Goal: Information Seeking & Learning: Understand process/instructions

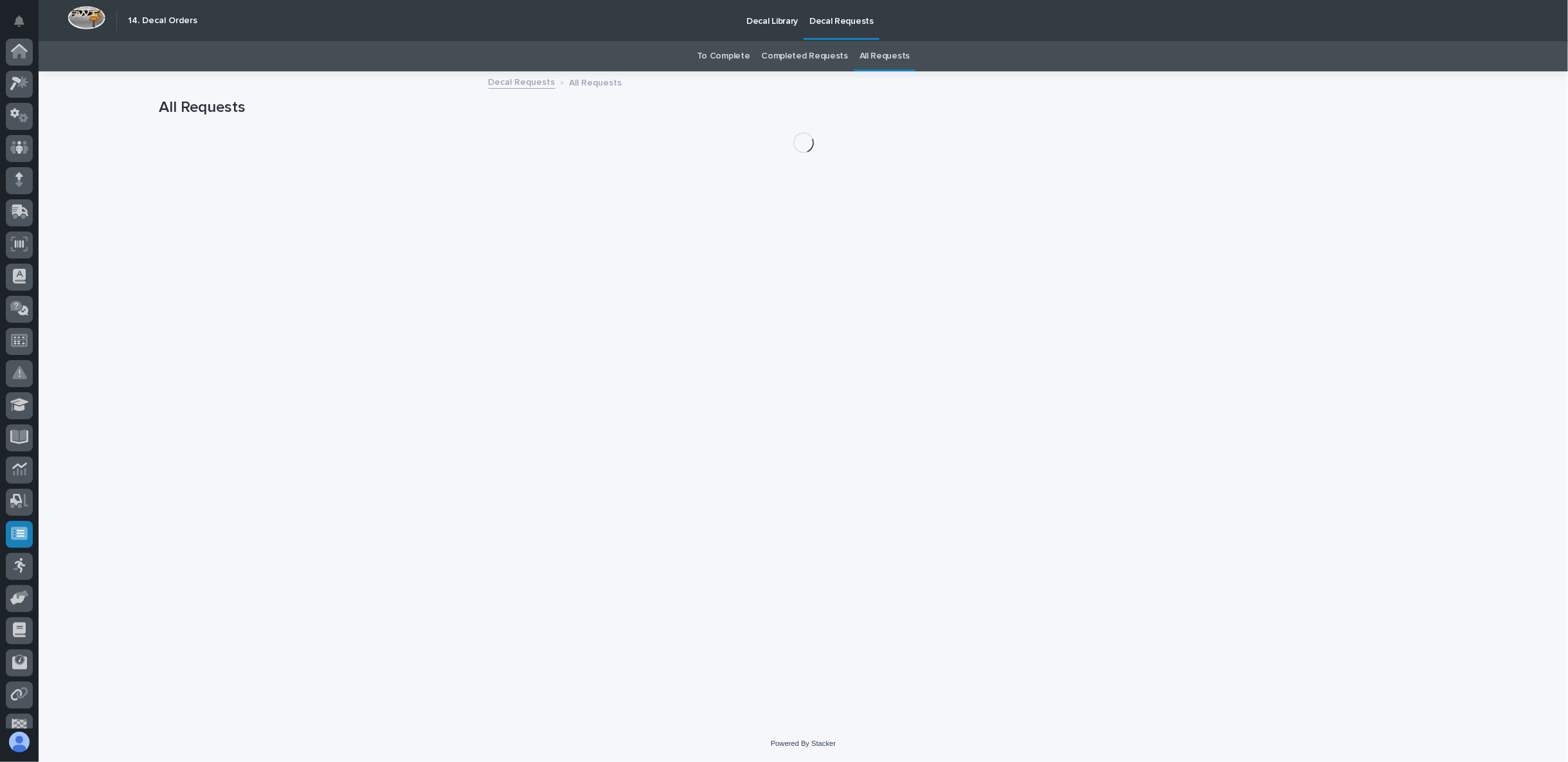
scroll to position [81, 0]
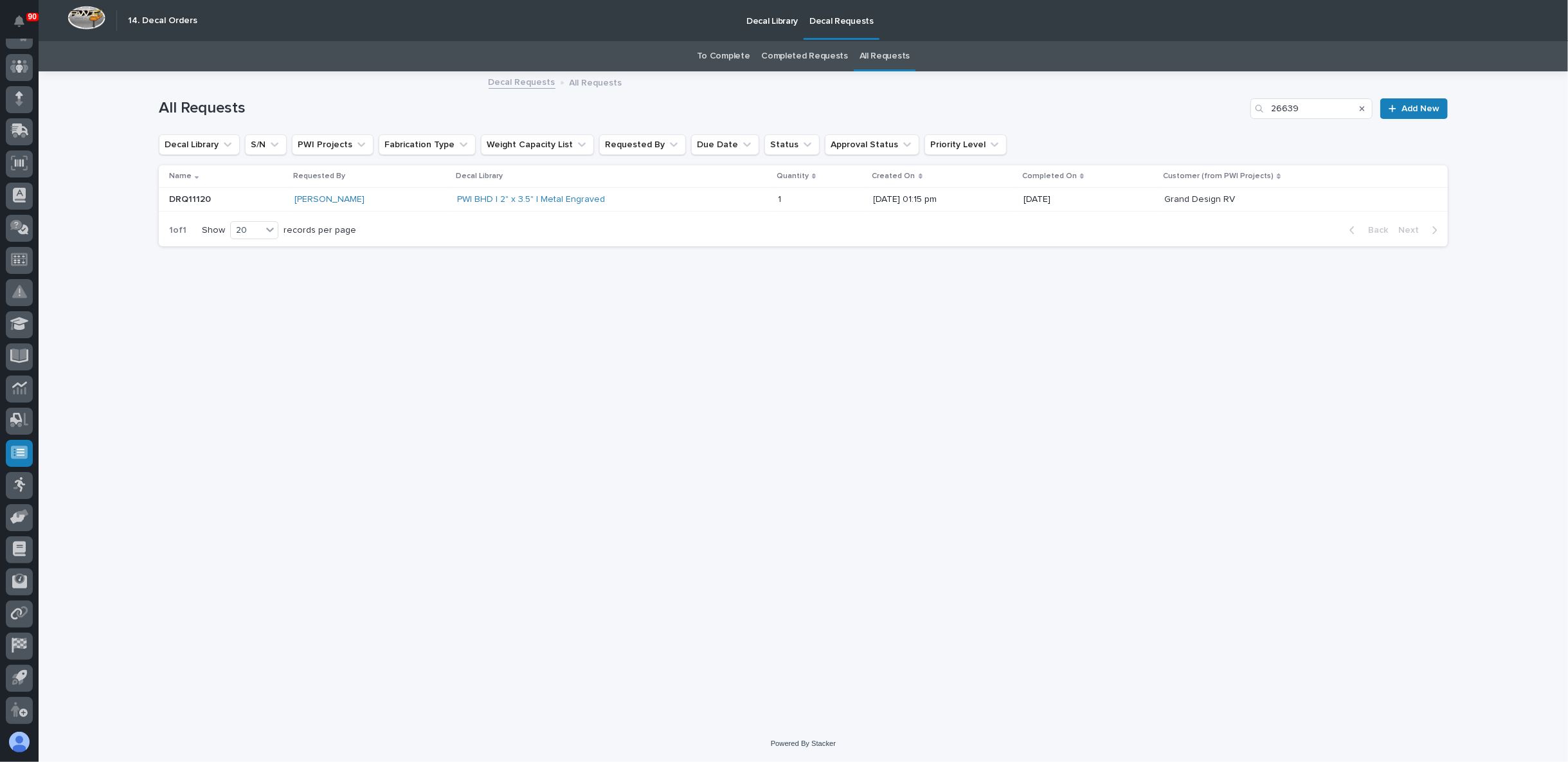
click at [831, 23] on p "Decal Requests" at bounding box center [842, 14] width 64 height 27
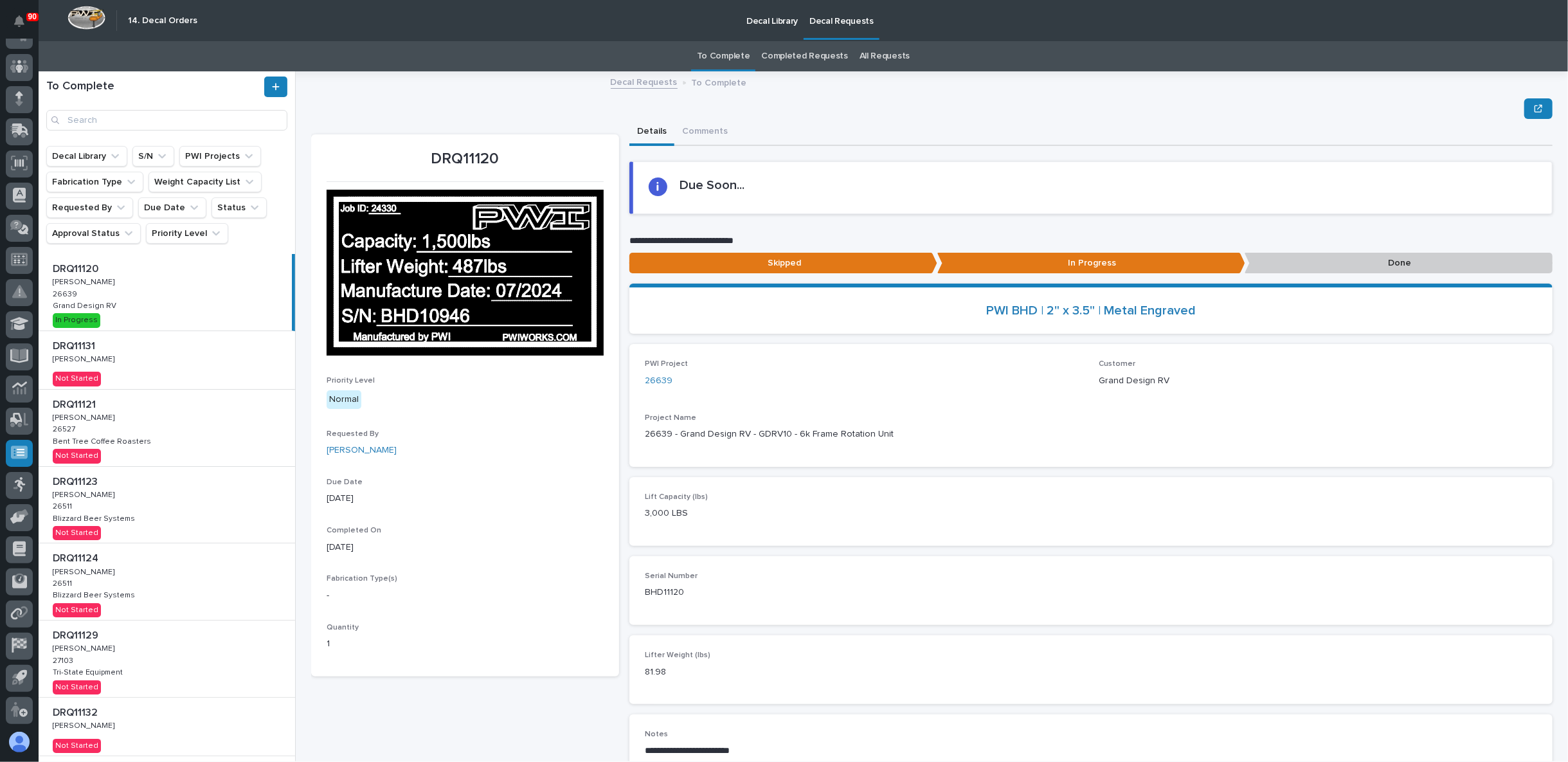
click at [111, 370] on div "DRQ11131 DRQ11131 [PERSON_NAME] [PERSON_NAME] Not Started" at bounding box center [166, 360] width 256 height 58
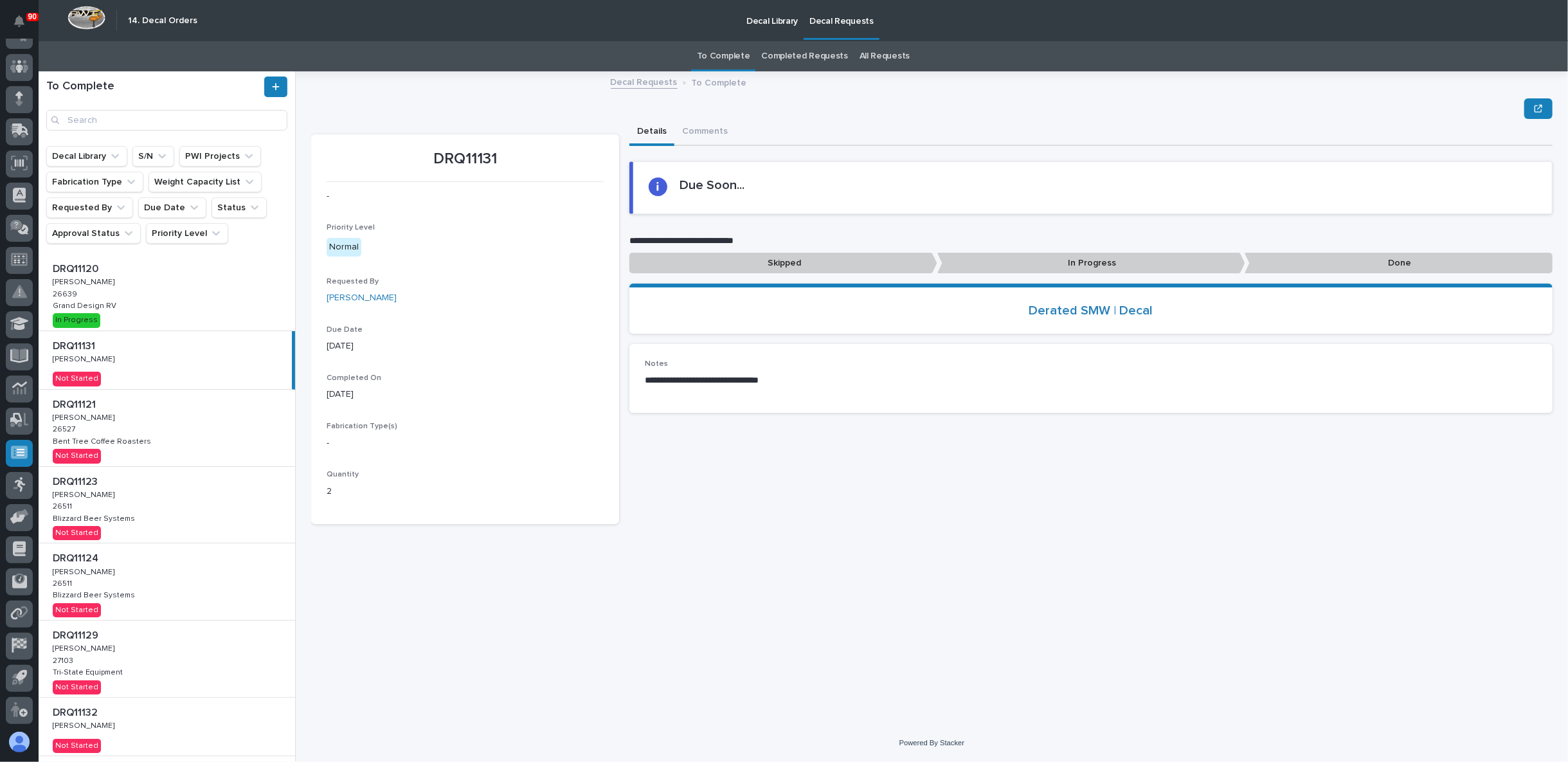
click at [862, 59] on link "All Requests" at bounding box center [884, 56] width 50 height 30
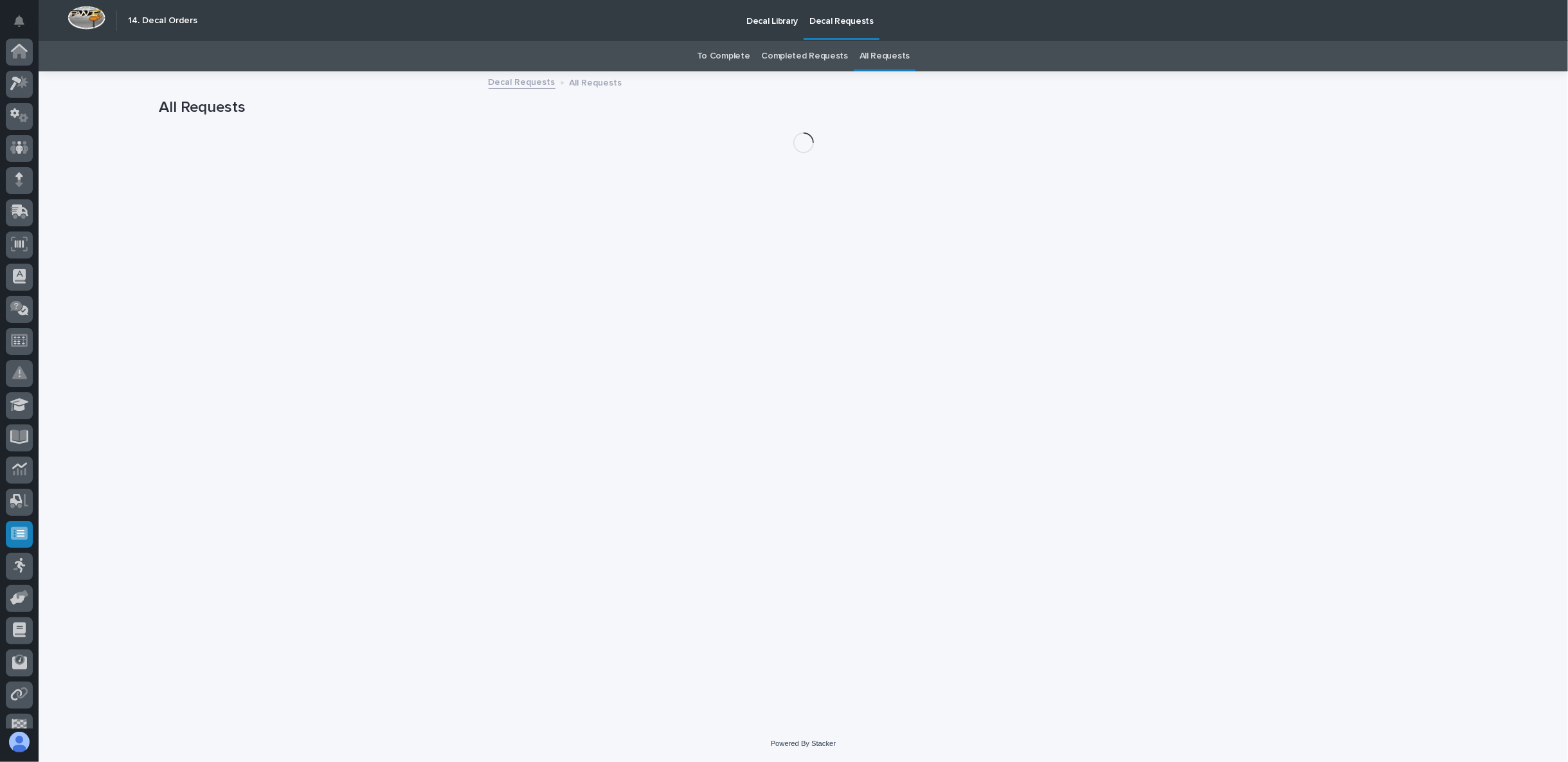
scroll to position [81, 0]
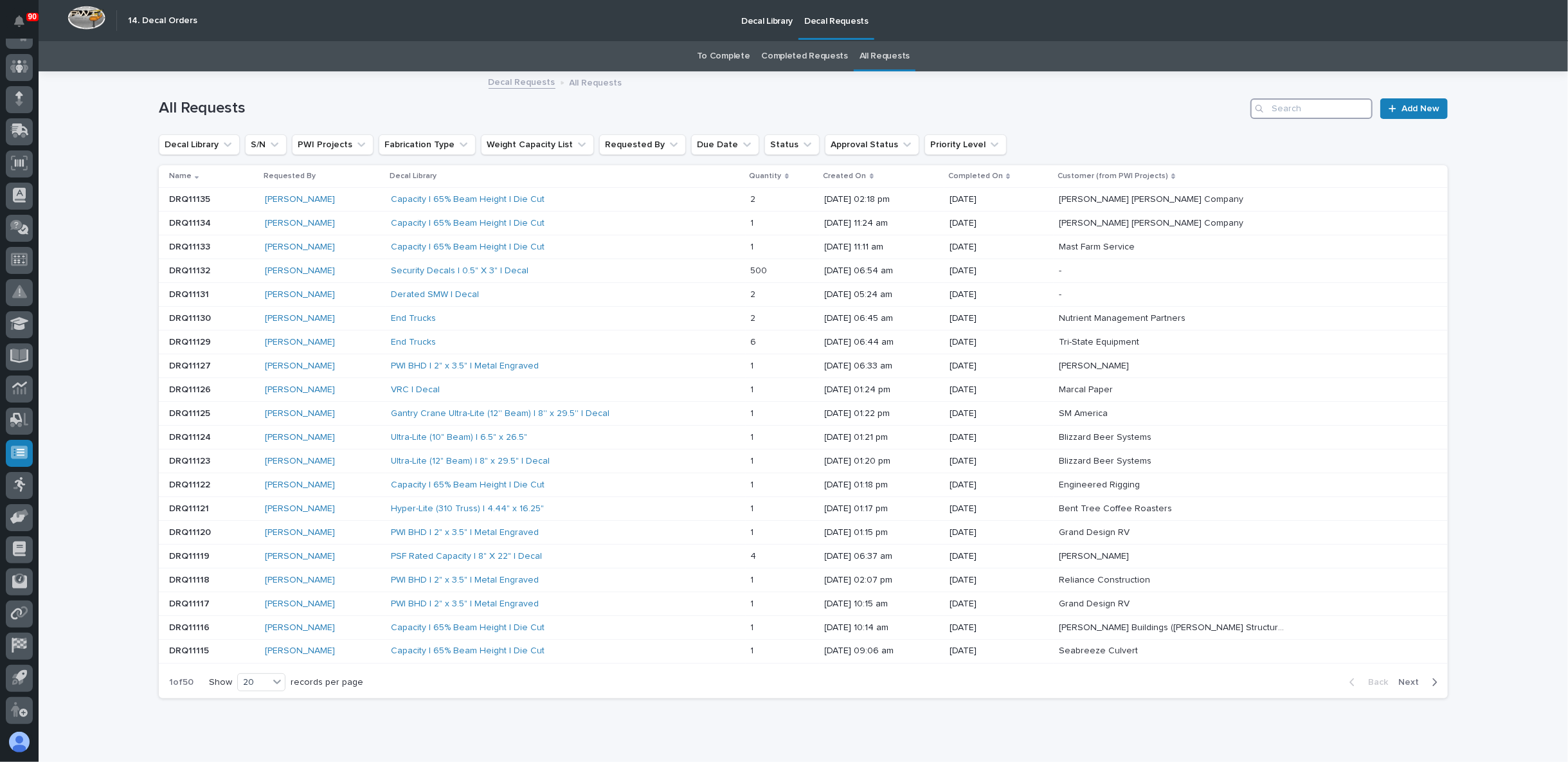
click at [1286, 107] on input "Search" at bounding box center [1312, 109] width 122 height 21
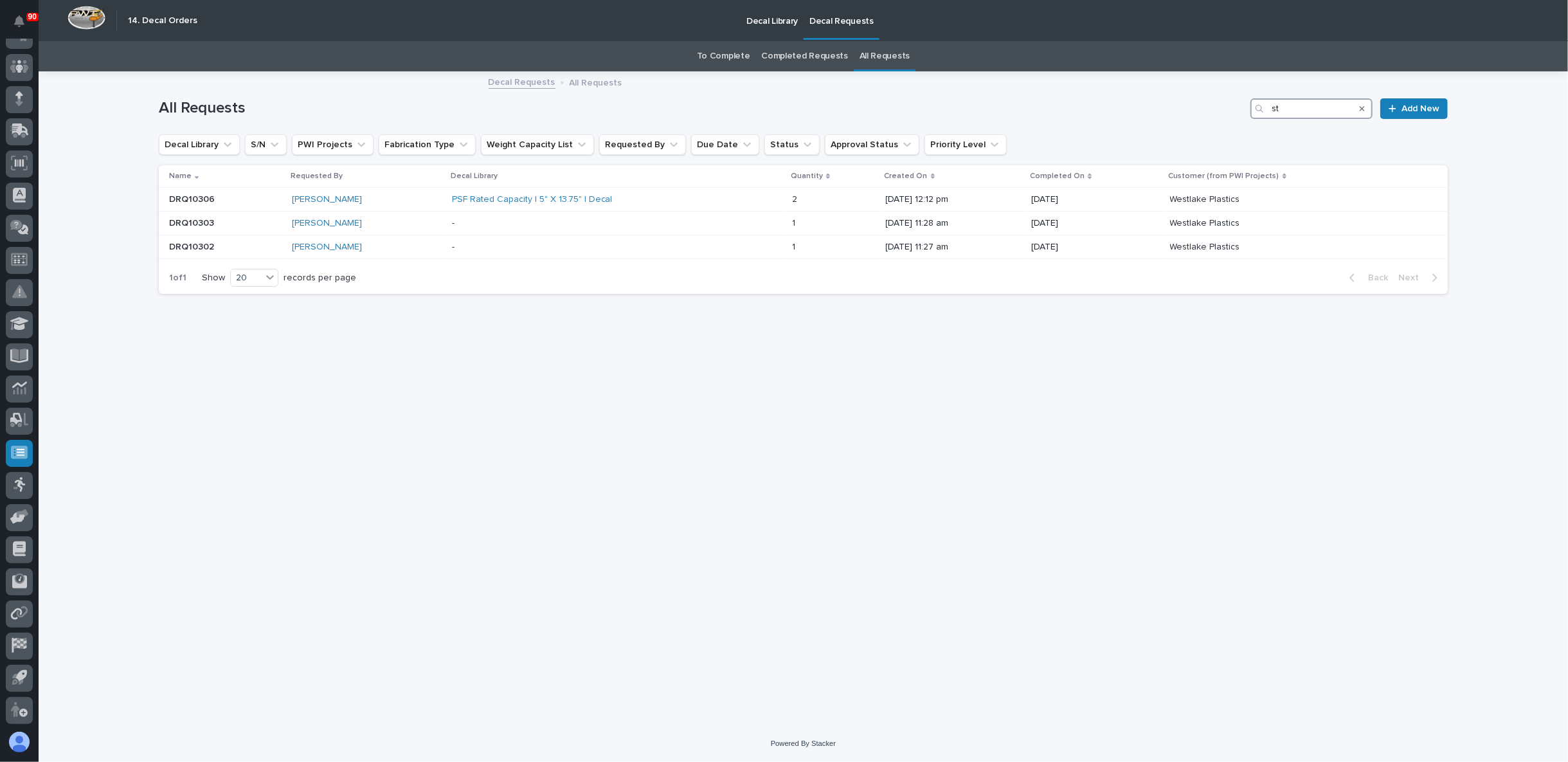
type input "s"
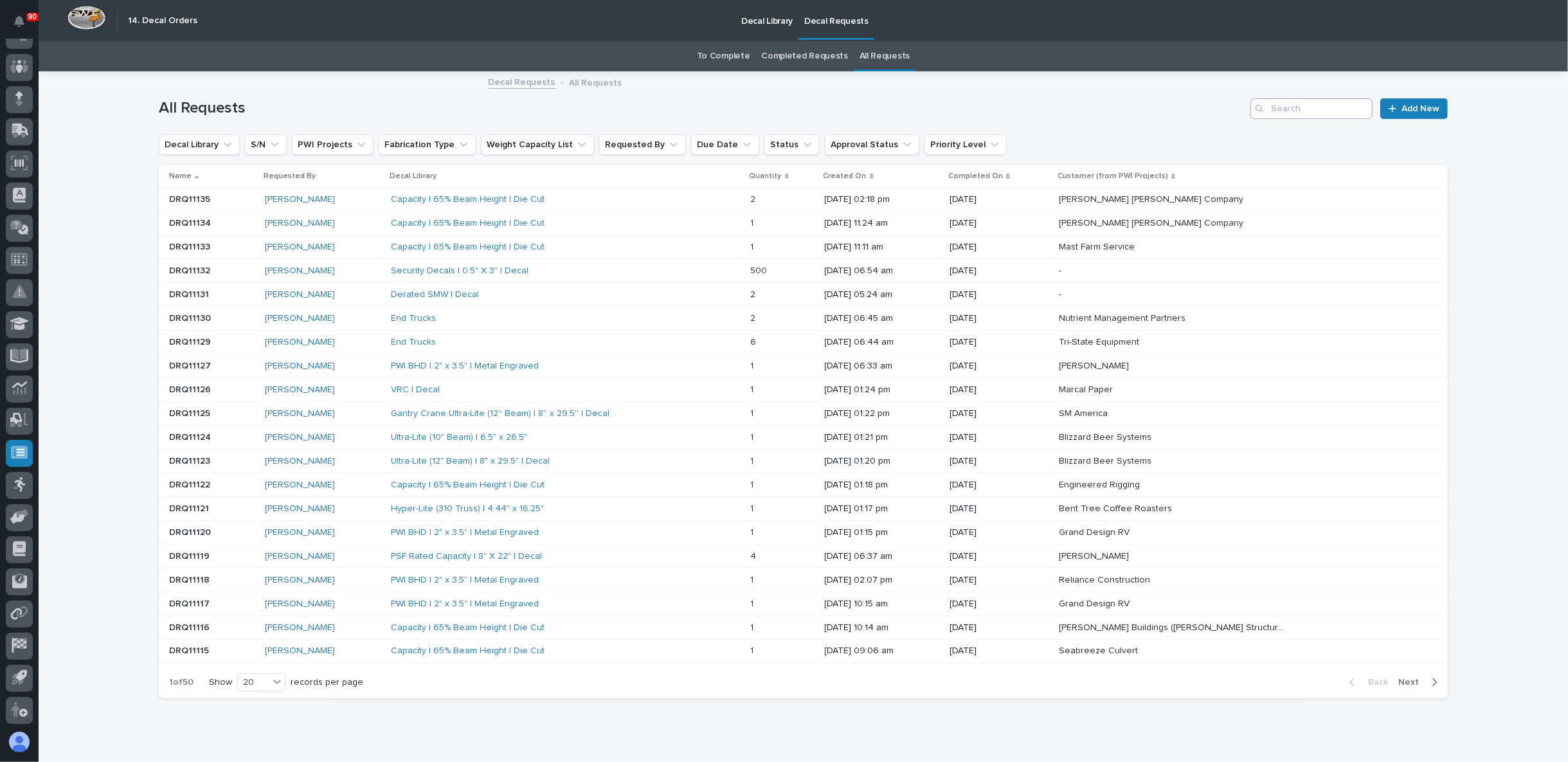
drag, startPoint x: 1309, startPoint y: 92, endPoint x: 1322, endPoint y: 104, distance: 17.7
click at [1312, 92] on div "All Requests Add New" at bounding box center [803, 103] width 1289 height 62
click at [1322, 104] on input "Search" at bounding box center [1312, 109] width 122 height 21
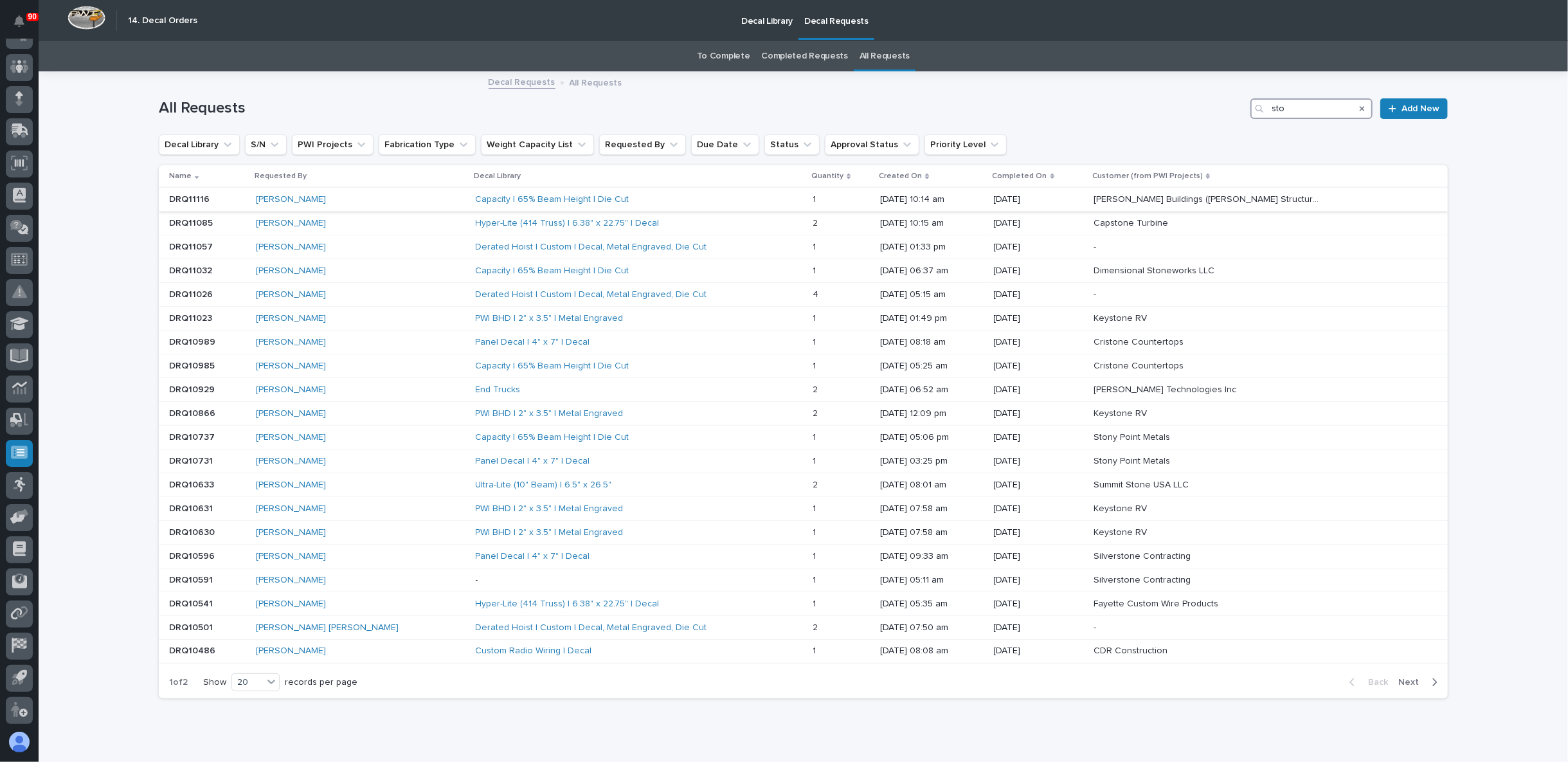
type input "sto"
click at [710, 198] on div "Capacity | 65% Beam Height | Die Cut" at bounding box center [639, 200] width 327 height 21
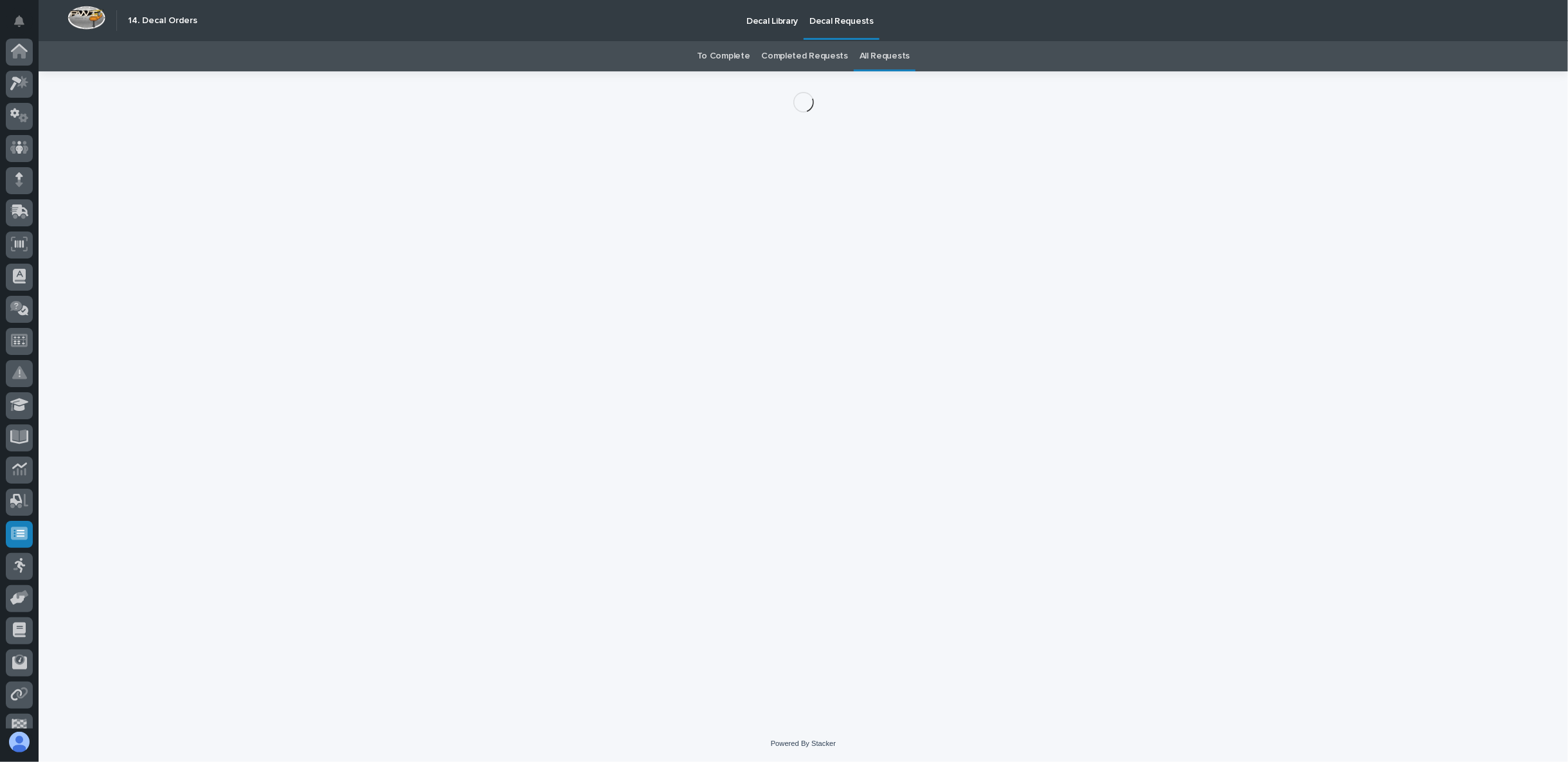
scroll to position [81, 0]
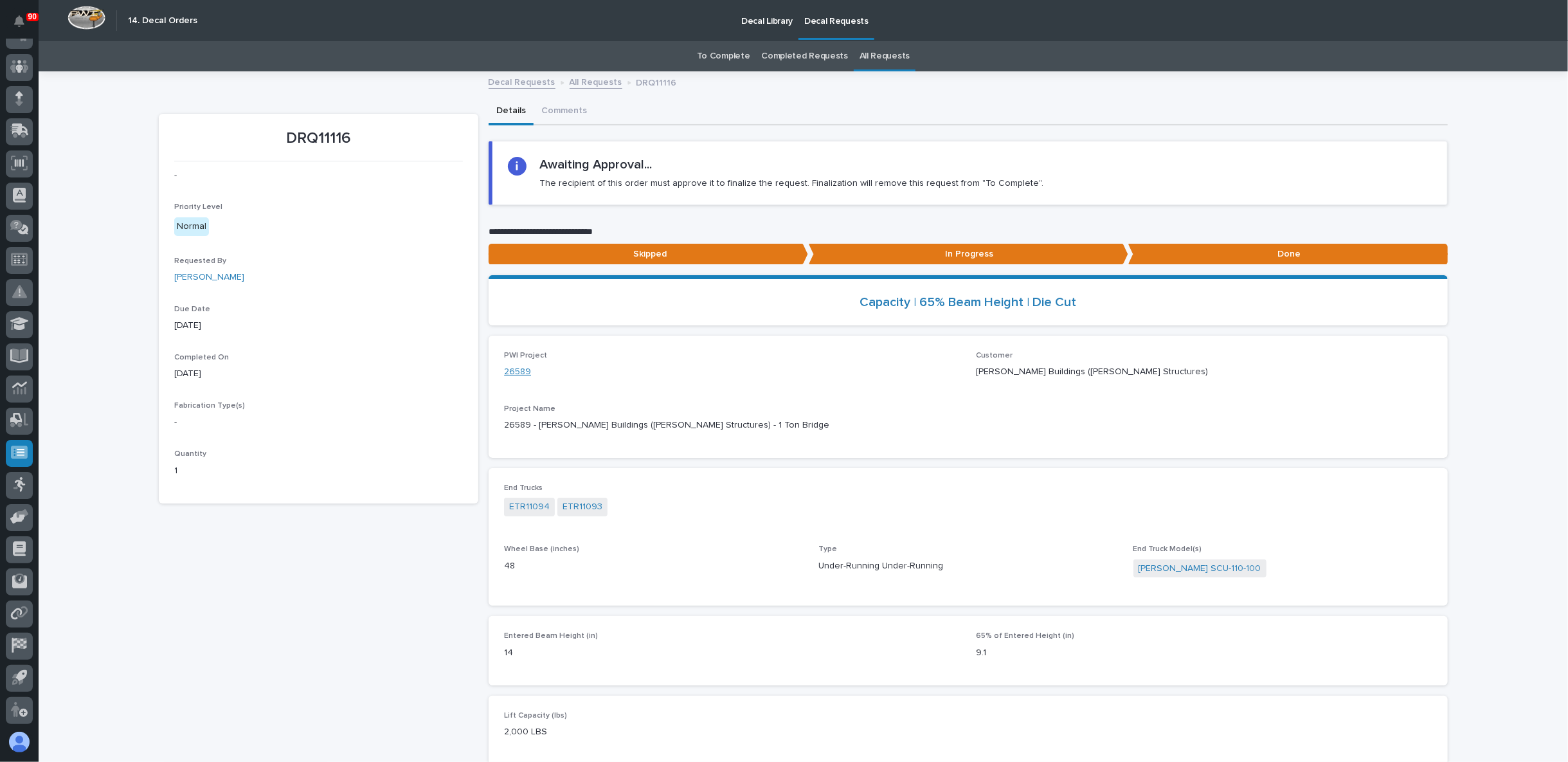
click at [515, 372] on link "26589" at bounding box center [518, 372] width 27 height 14
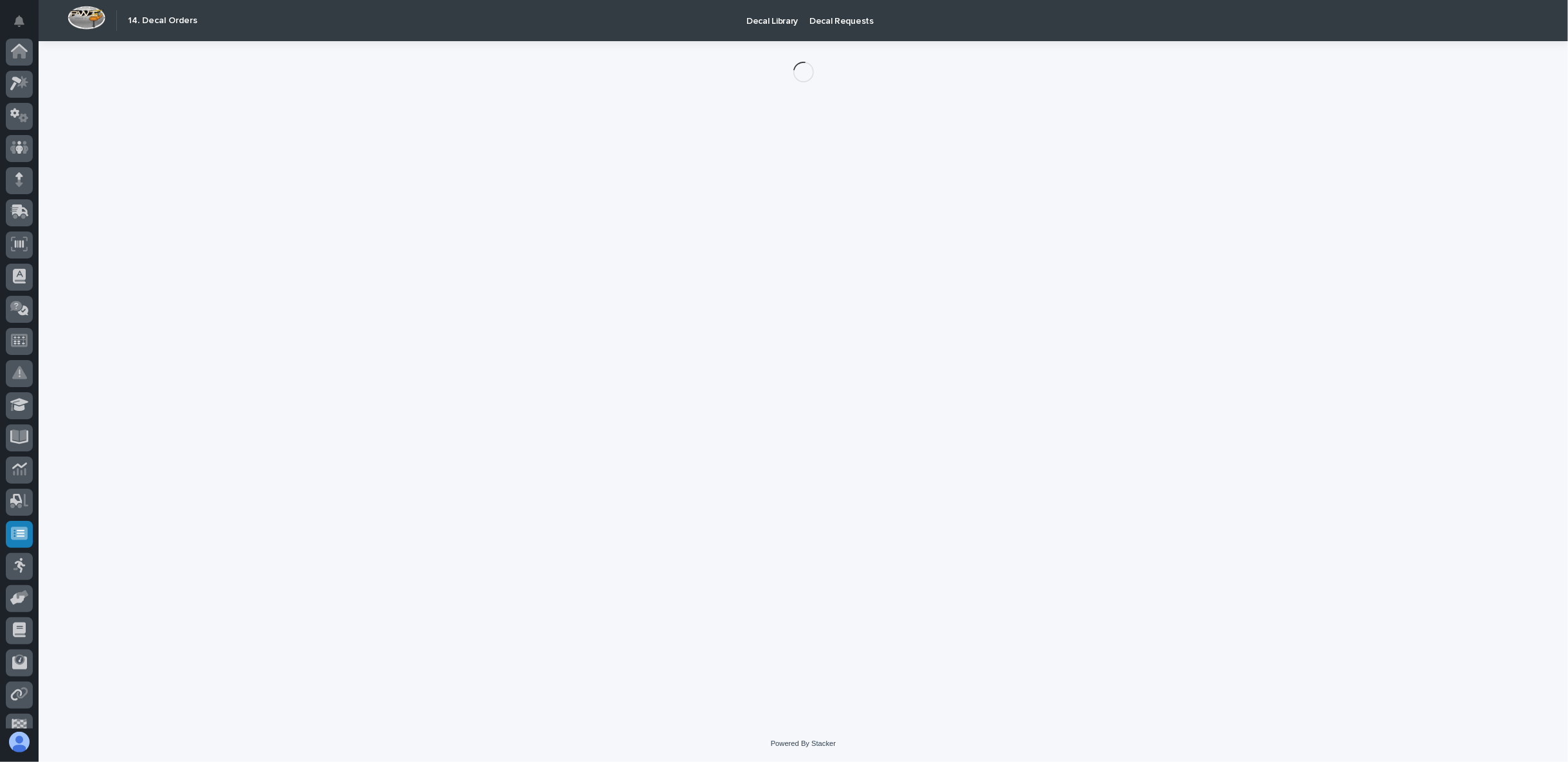
scroll to position [81, 0]
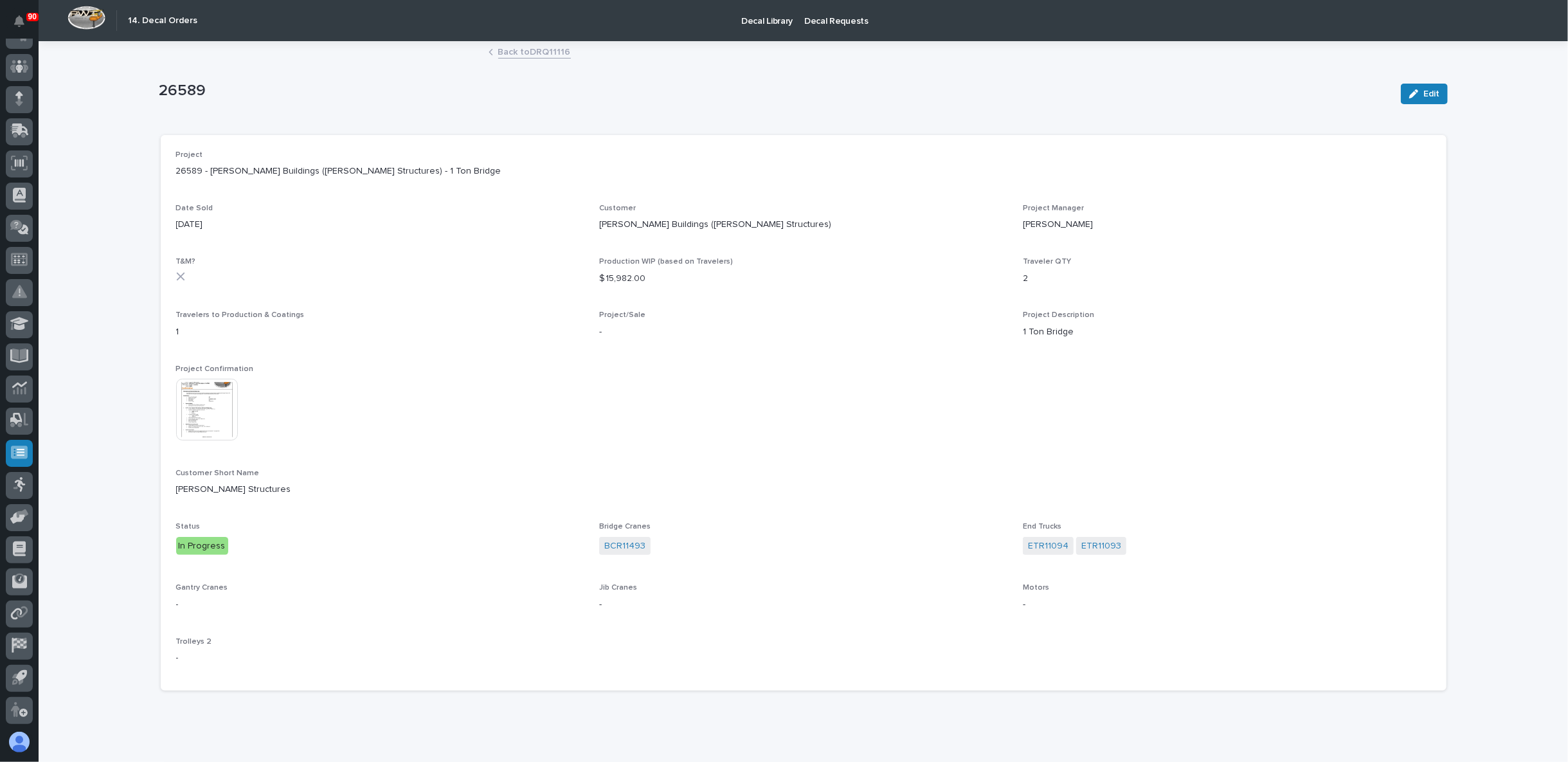
click at [213, 413] on img at bounding box center [207, 409] width 62 height 62
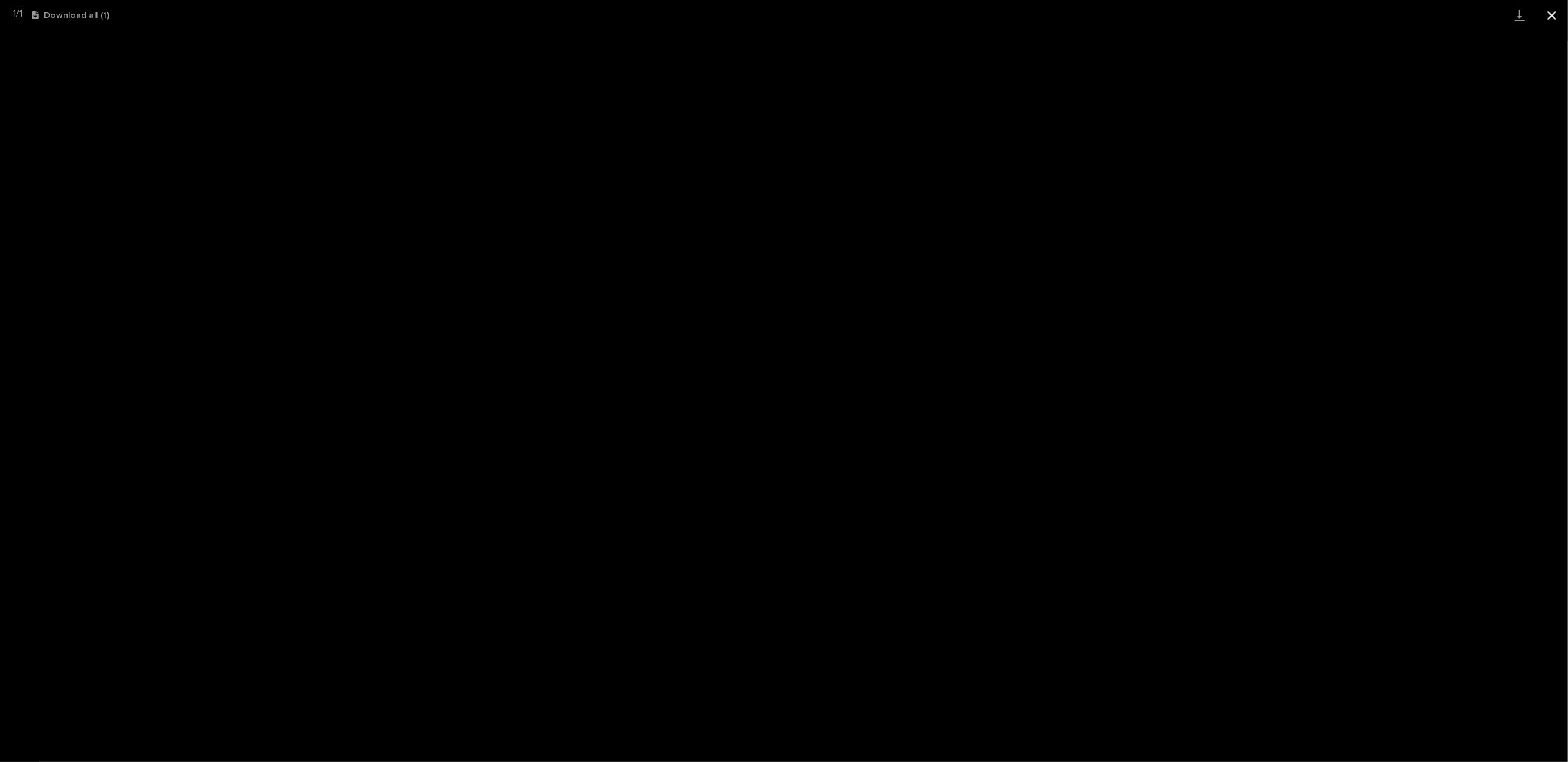
click at [1556, 12] on button "Close gallery" at bounding box center [1552, 15] width 32 height 30
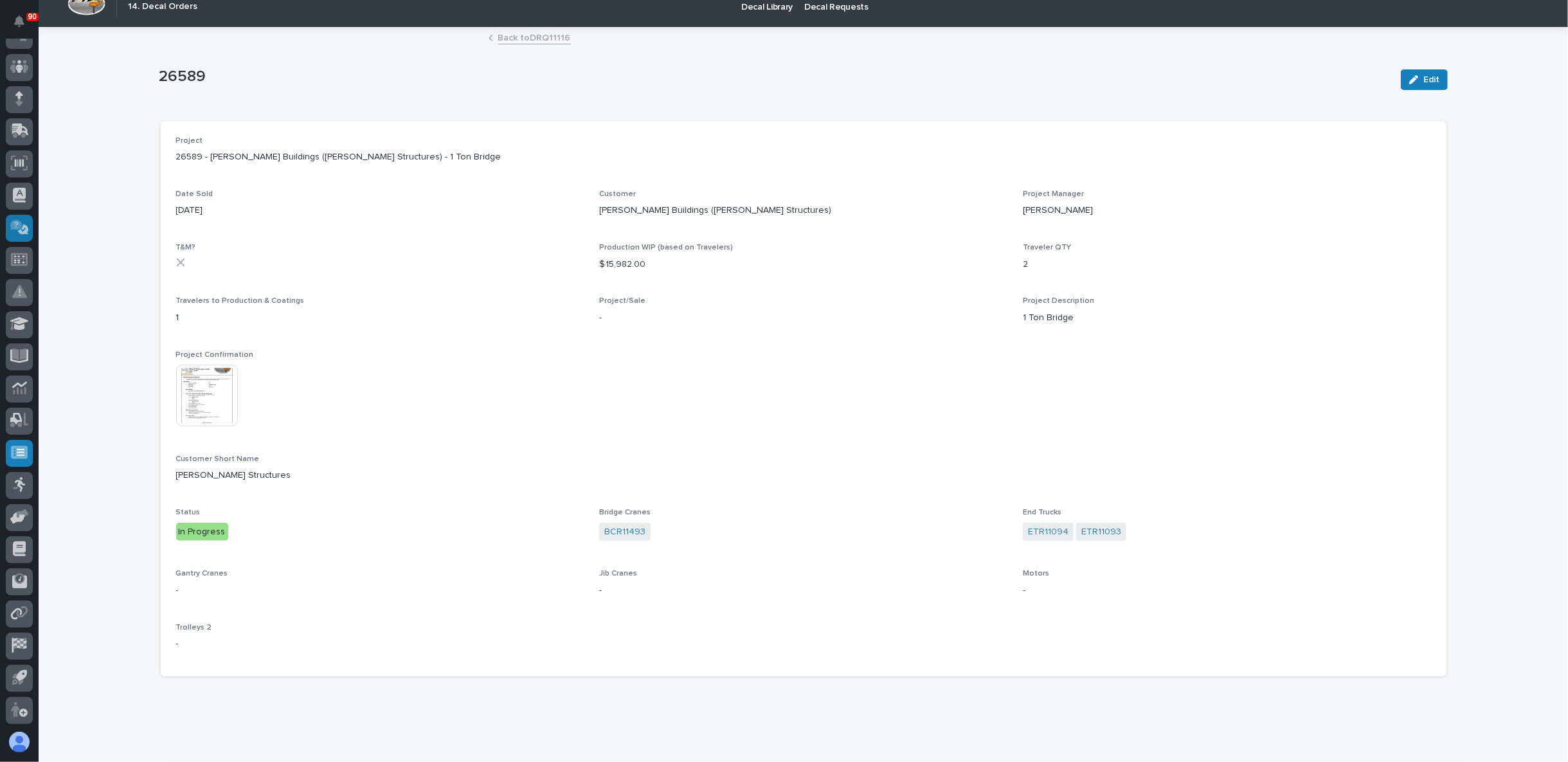
scroll to position [0, 0]
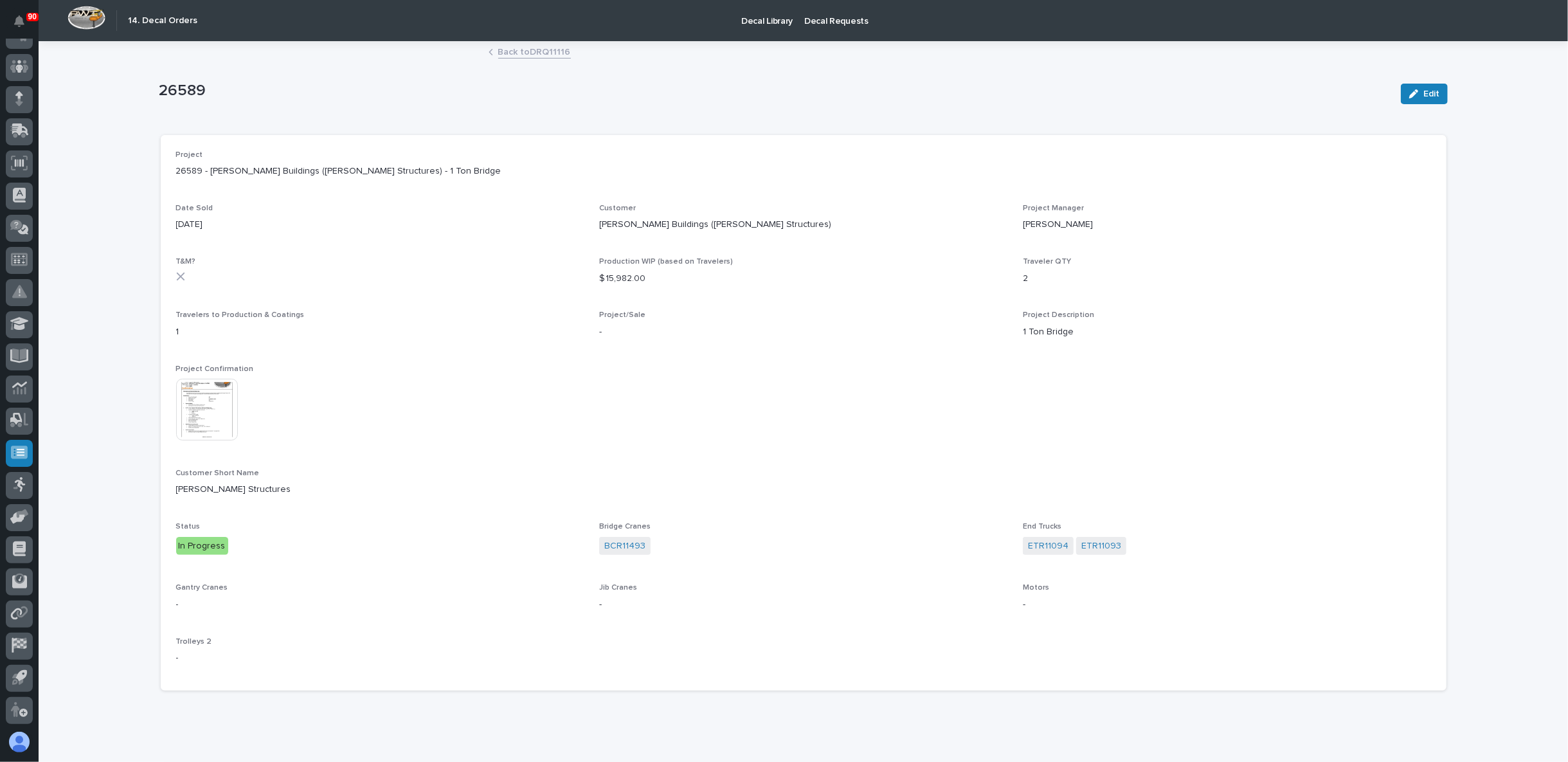
click at [529, 51] on link "Back to DRQ11116" at bounding box center [535, 51] width 73 height 15
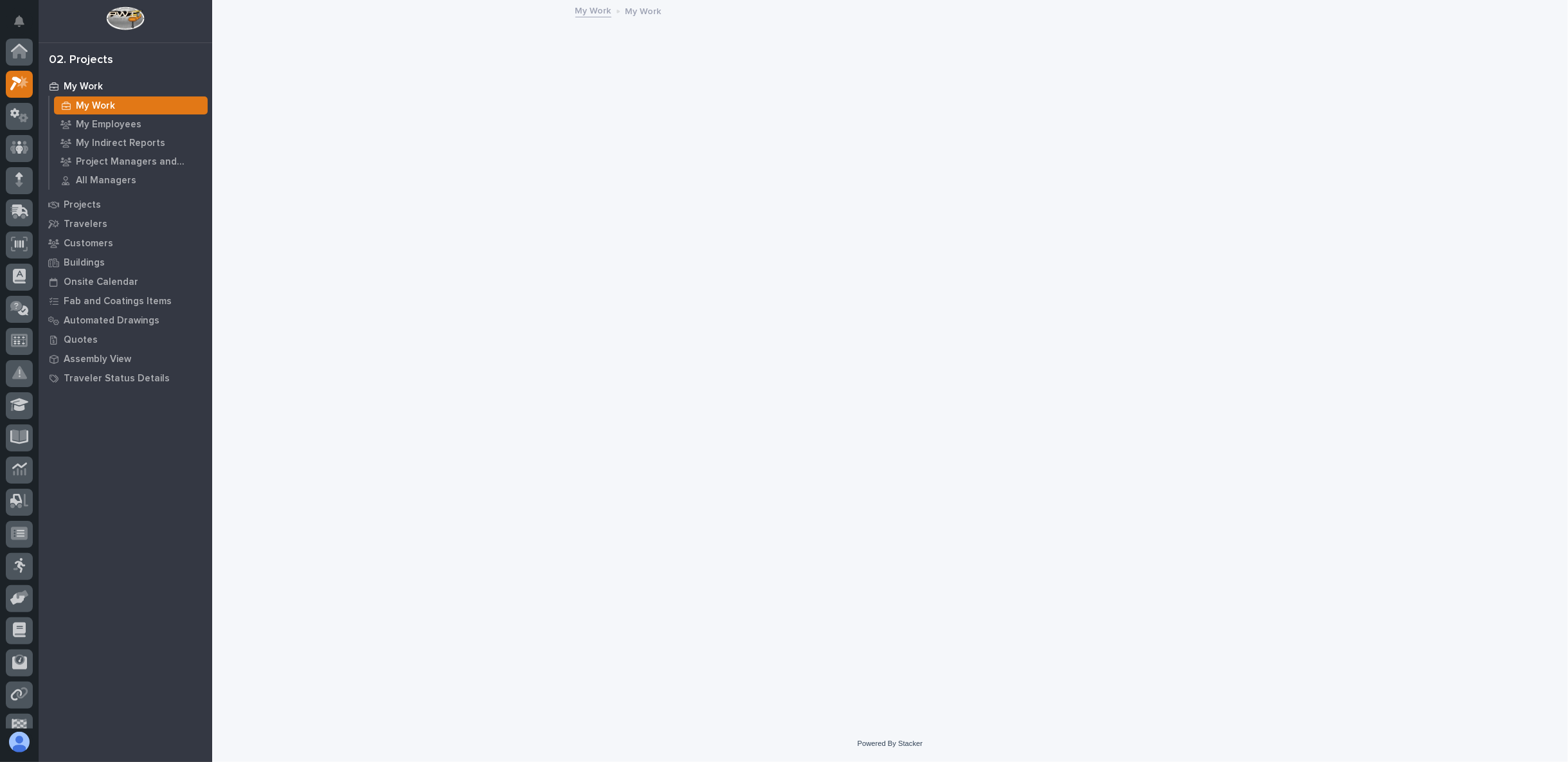
scroll to position [32, 0]
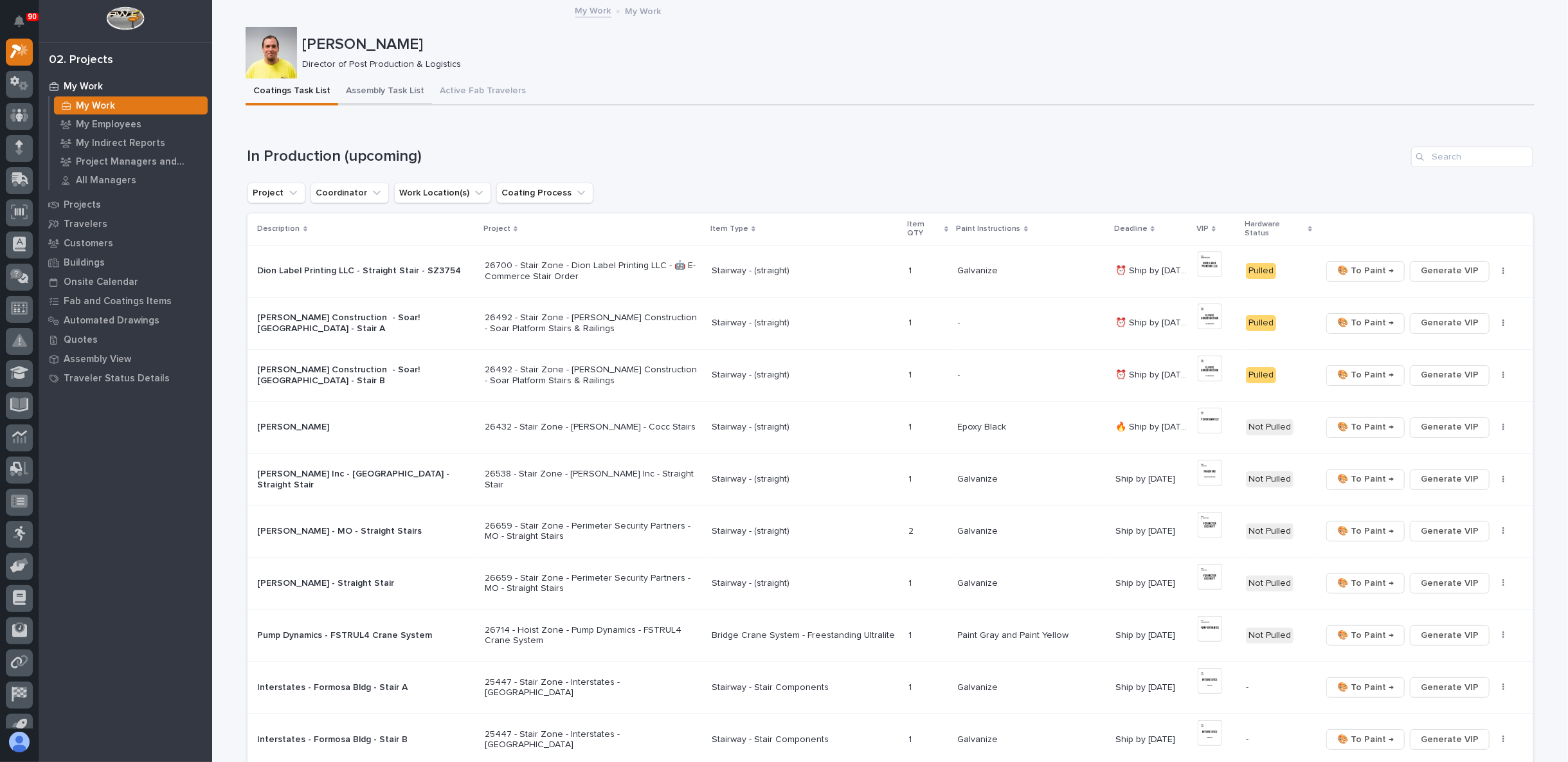
click at [379, 91] on button "Assembly Task List" at bounding box center [385, 92] width 94 height 27
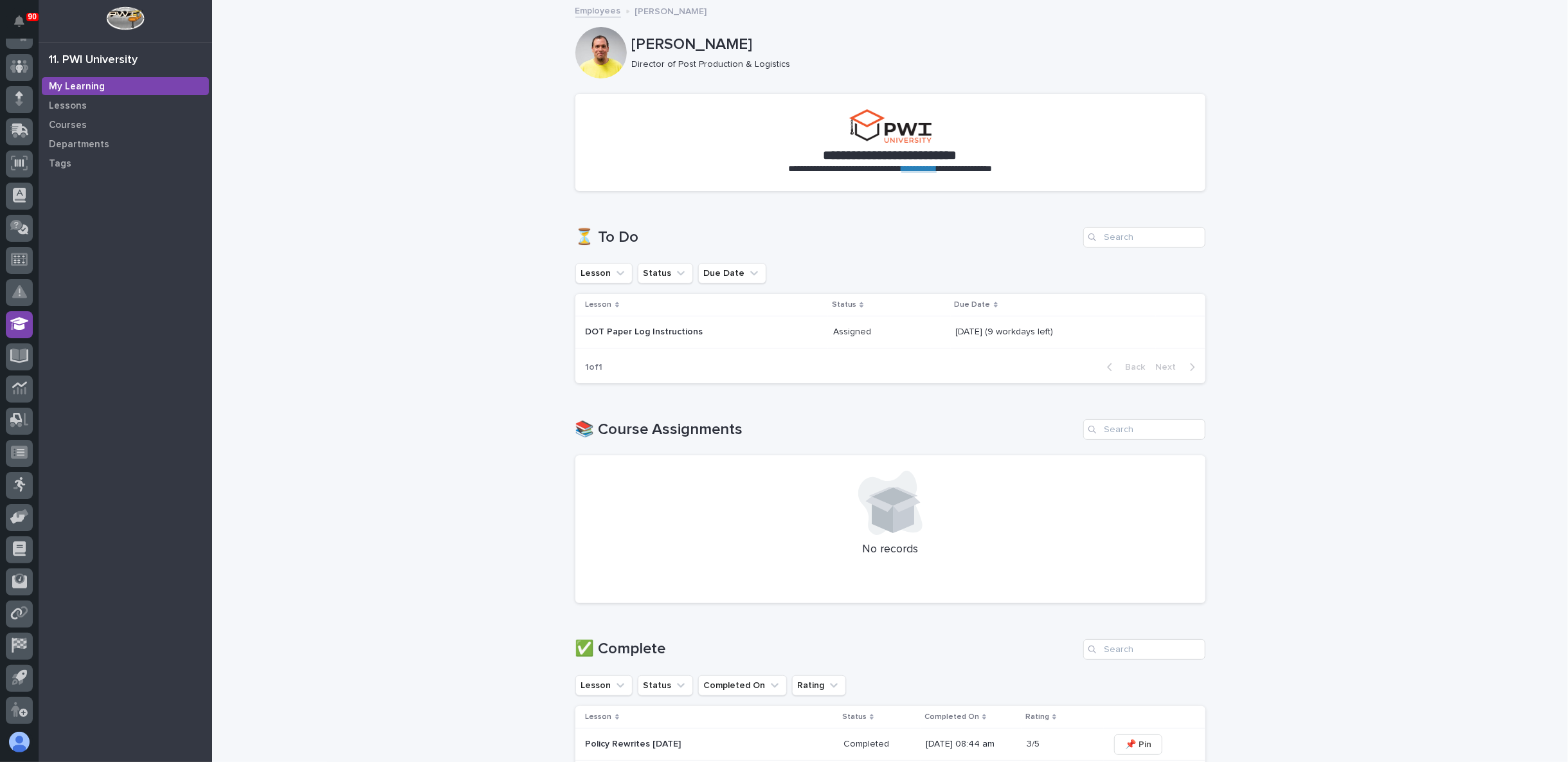
click at [684, 332] on p "DOT Paper Log Instructions" at bounding box center [698, 332] width 225 height 11
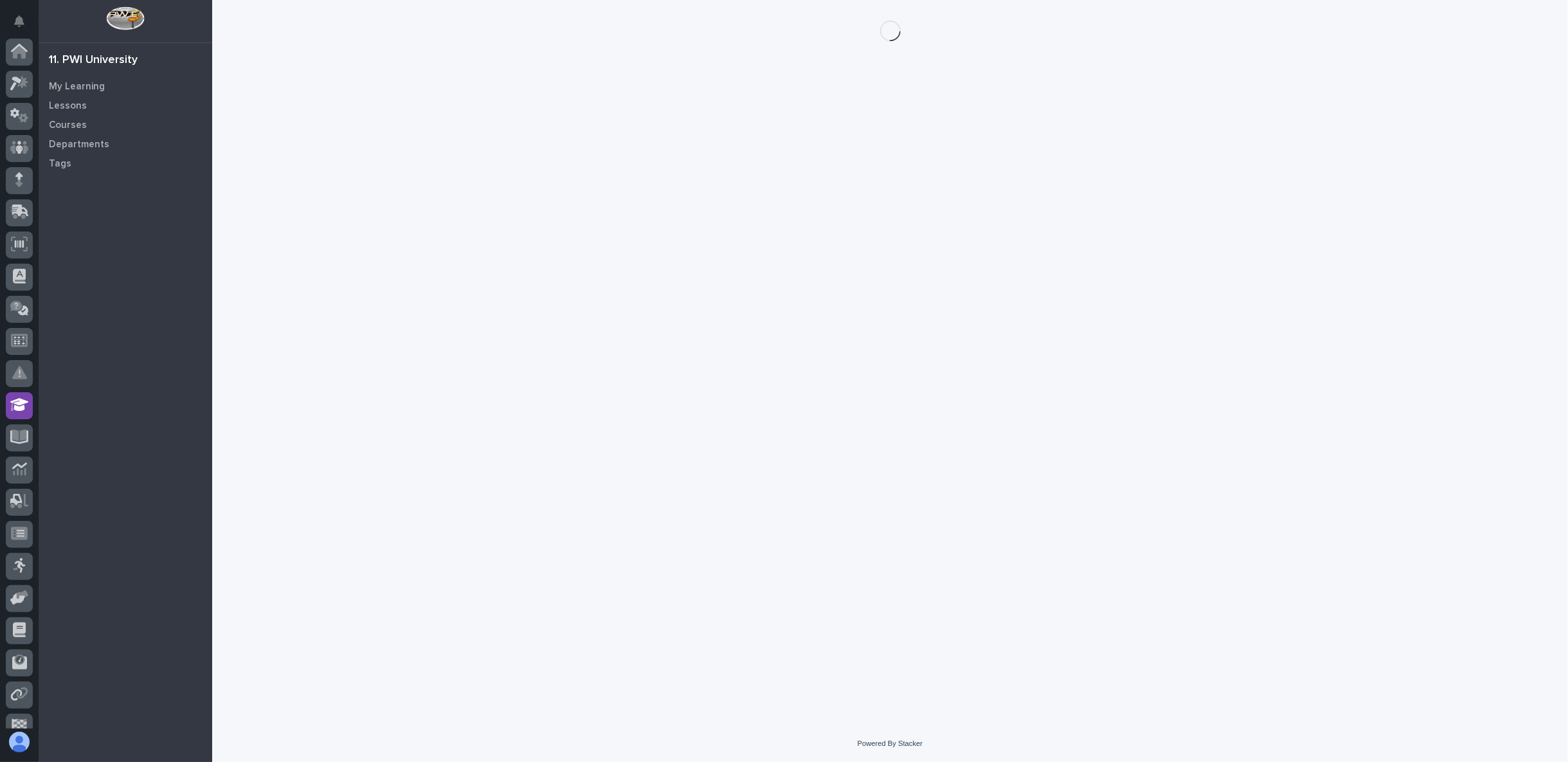
scroll to position [81, 0]
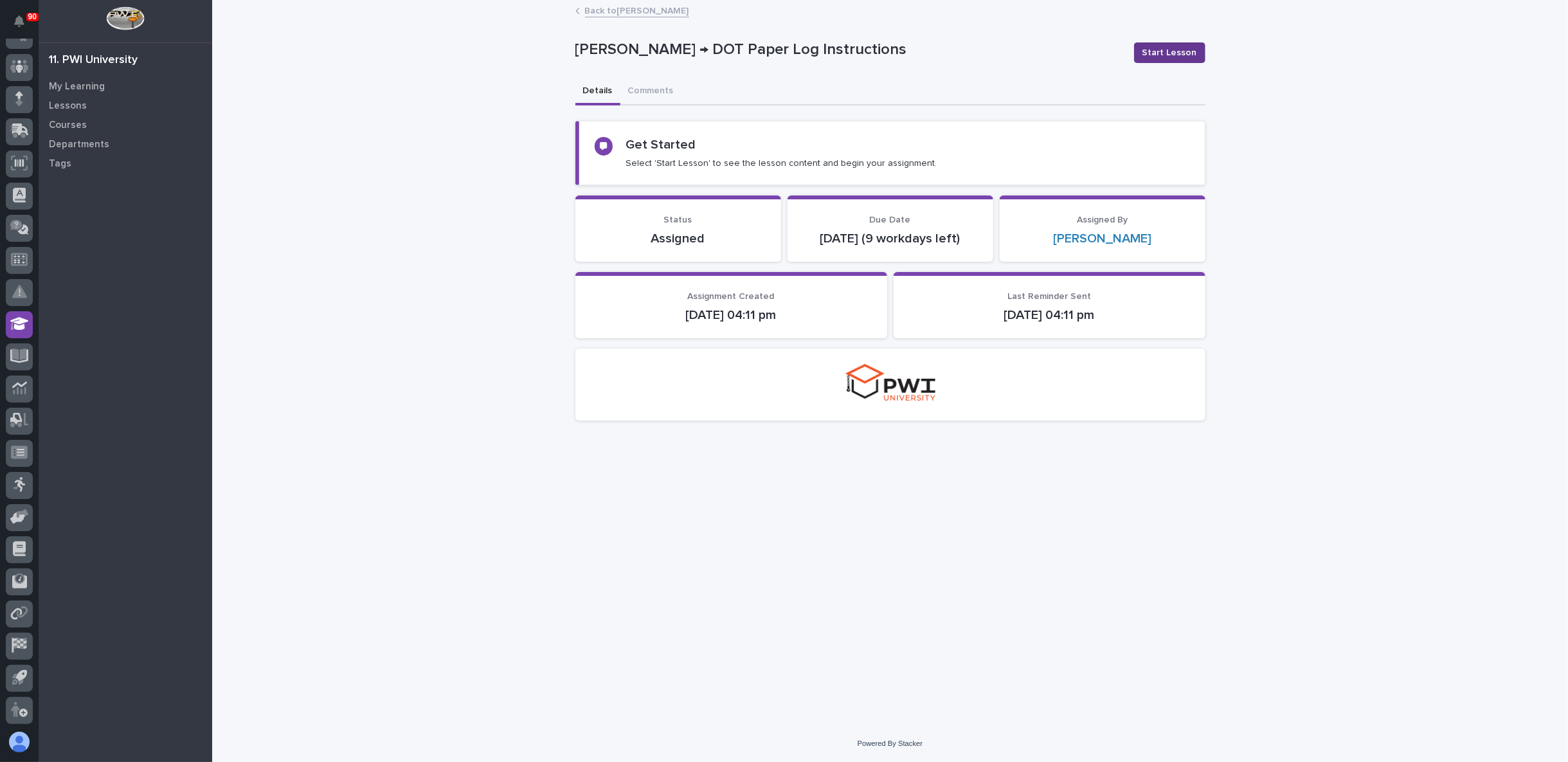
click at [1168, 51] on span "Start Lesson" at bounding box center [1170, 53] width 55 height 13
click at [1173, 49] on span "Start Lesson" at bounding box center [1170, 53] width 55 height 13
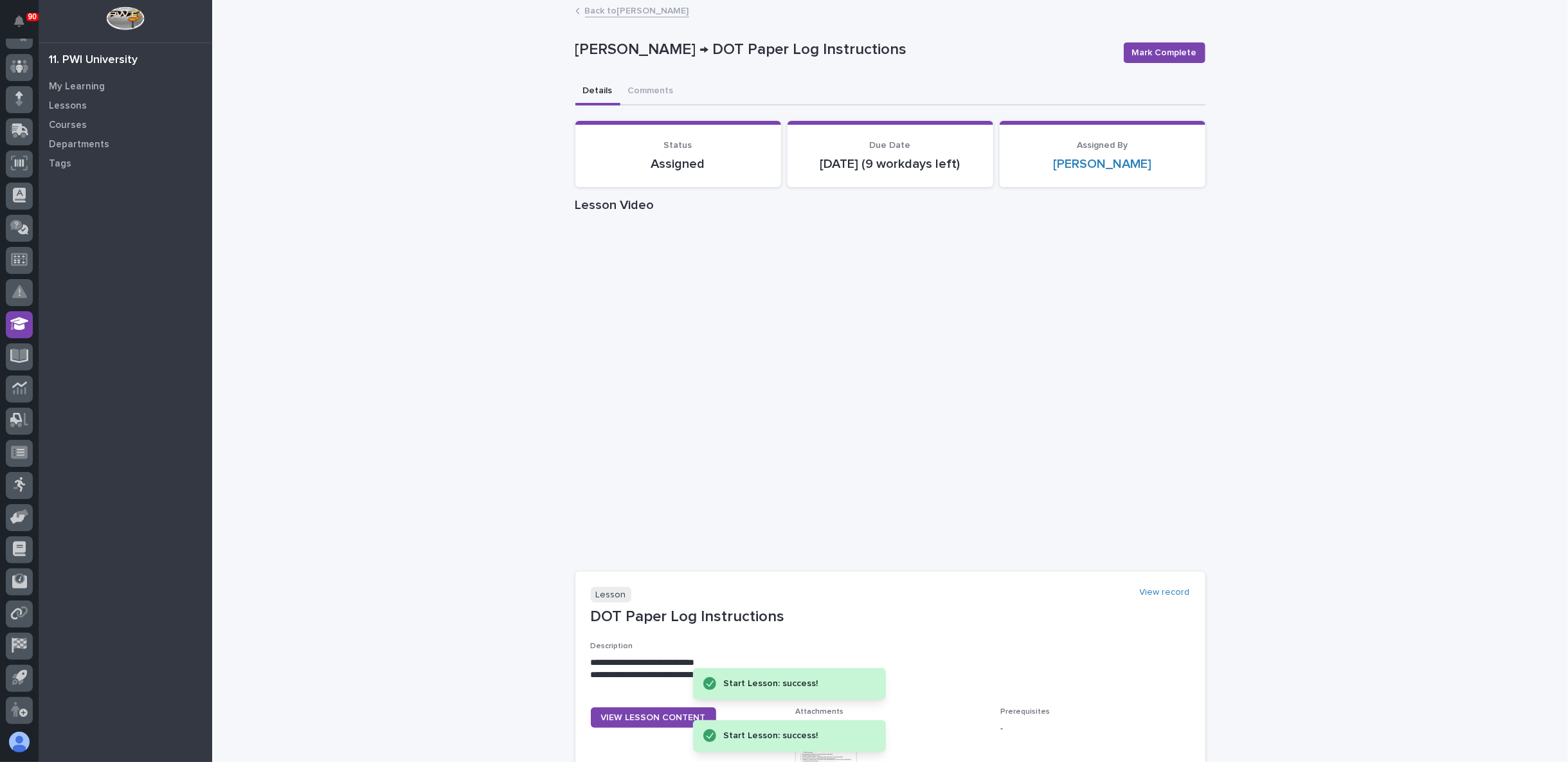
scroll to position [72, 0]
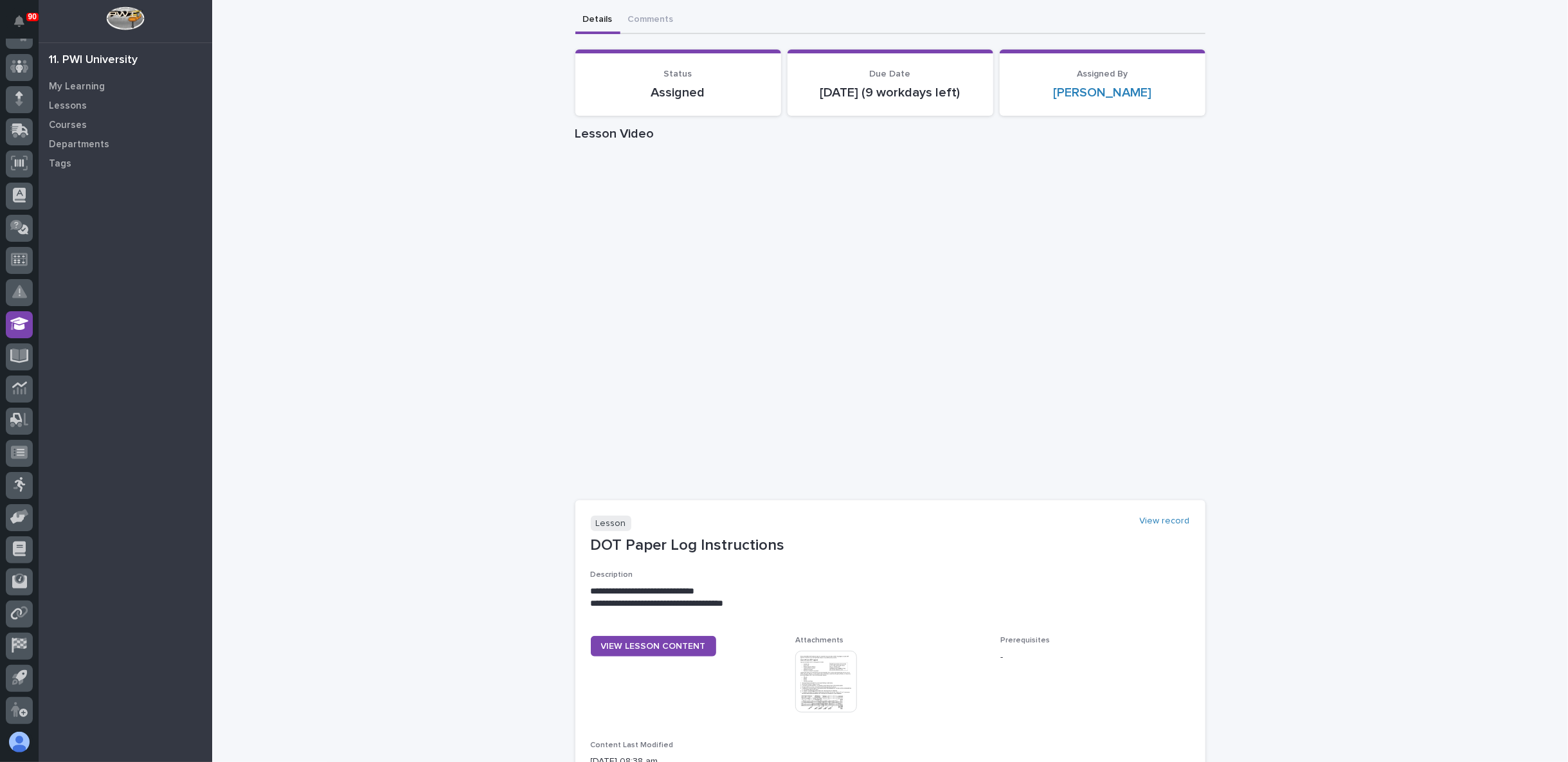
drag, startPoint x: 420, startPoint y: 708, endPoint x: 451, endPoint y: 708, distance: 31.0
drag, startPoint x: 451, startPoint y: 708, endPoint x: 399, endPoint y: 271, distance: 440.1
click at [386, 239] on div "**********" at bounding box center [890, 478] width 1356 height 1098
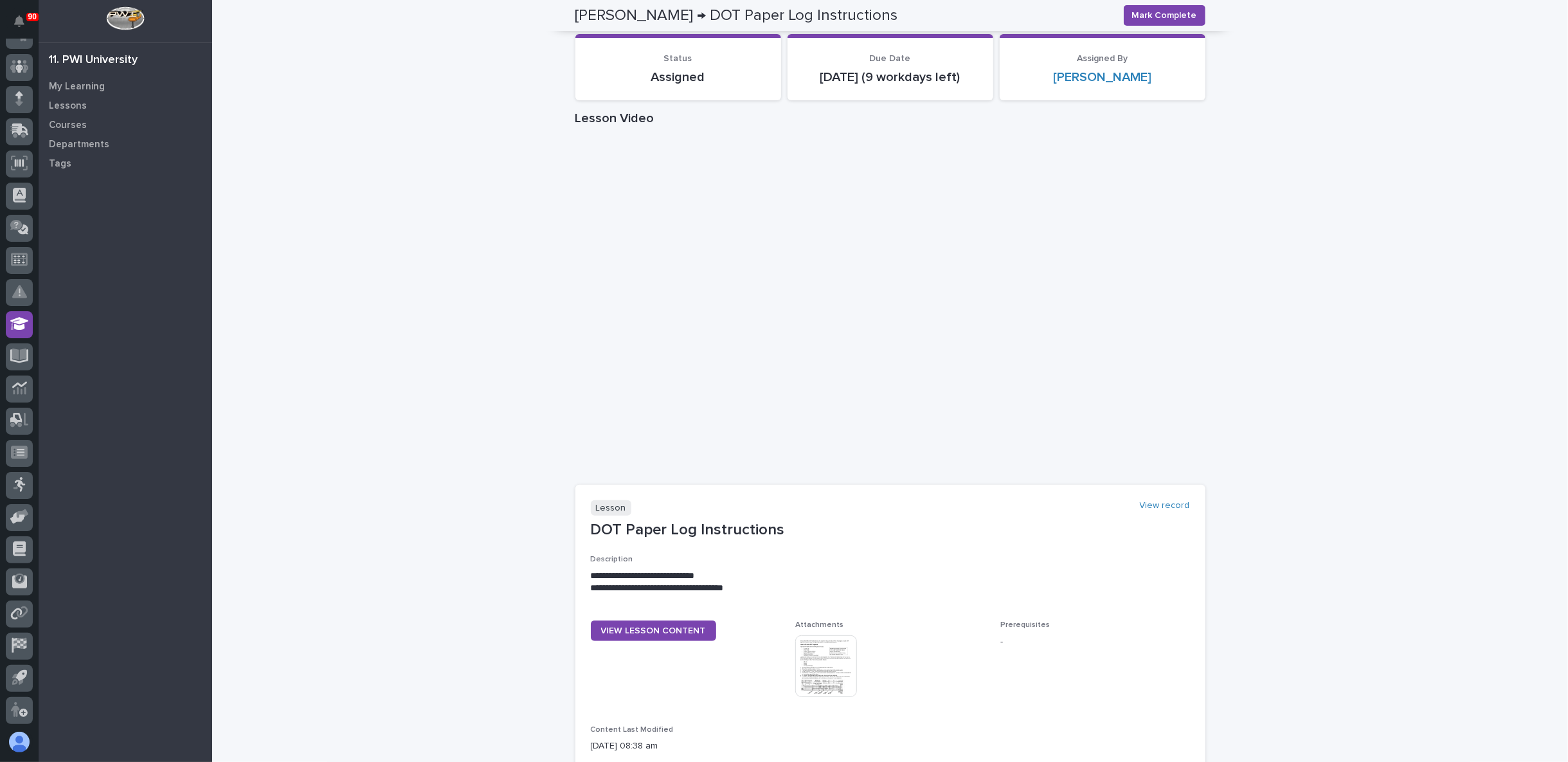
scroll to position [0, 0]
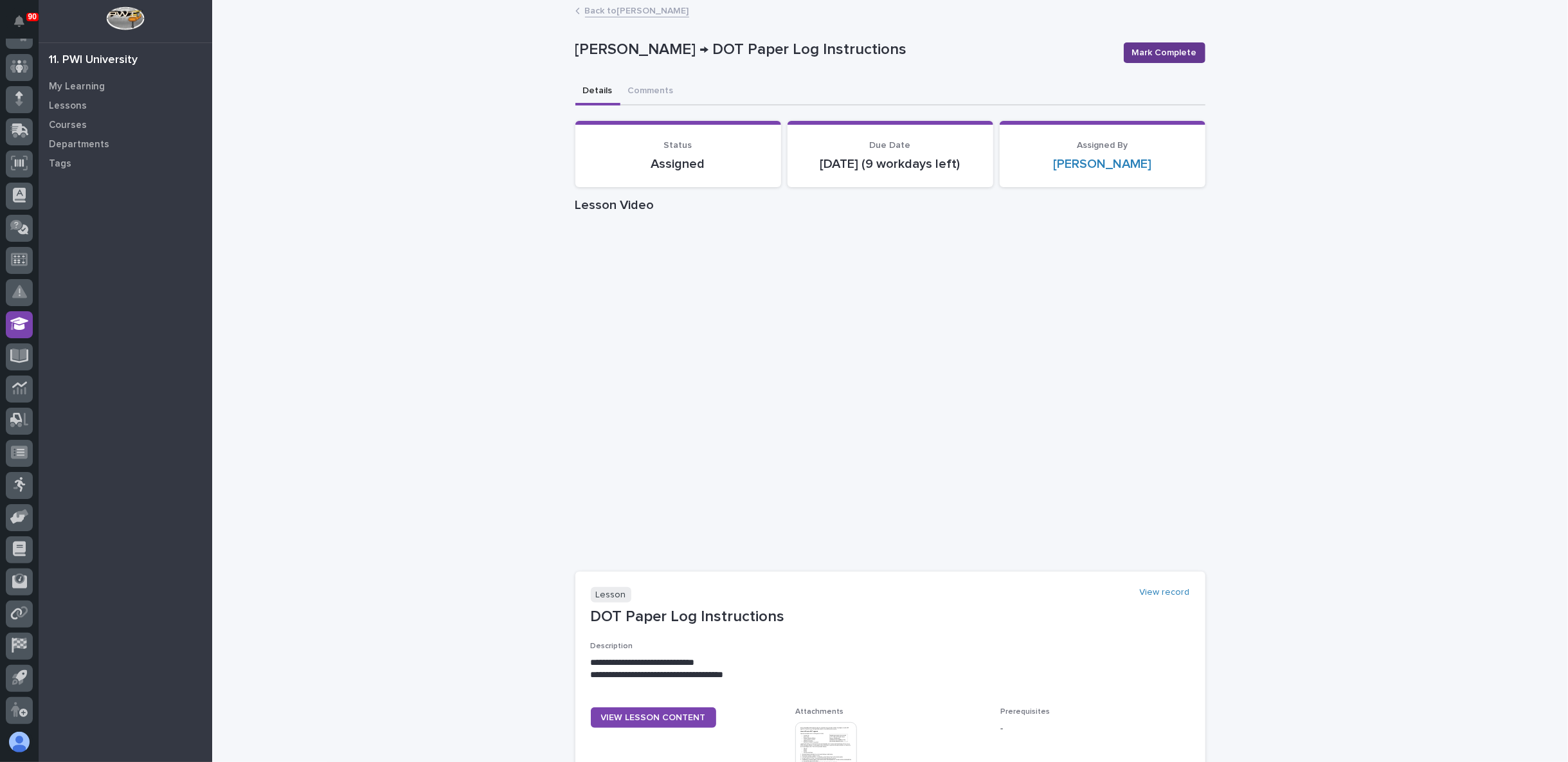
click at [1182, 46] on span "Mark Complete" at bounding box center [1165, 53] width 65 height 13
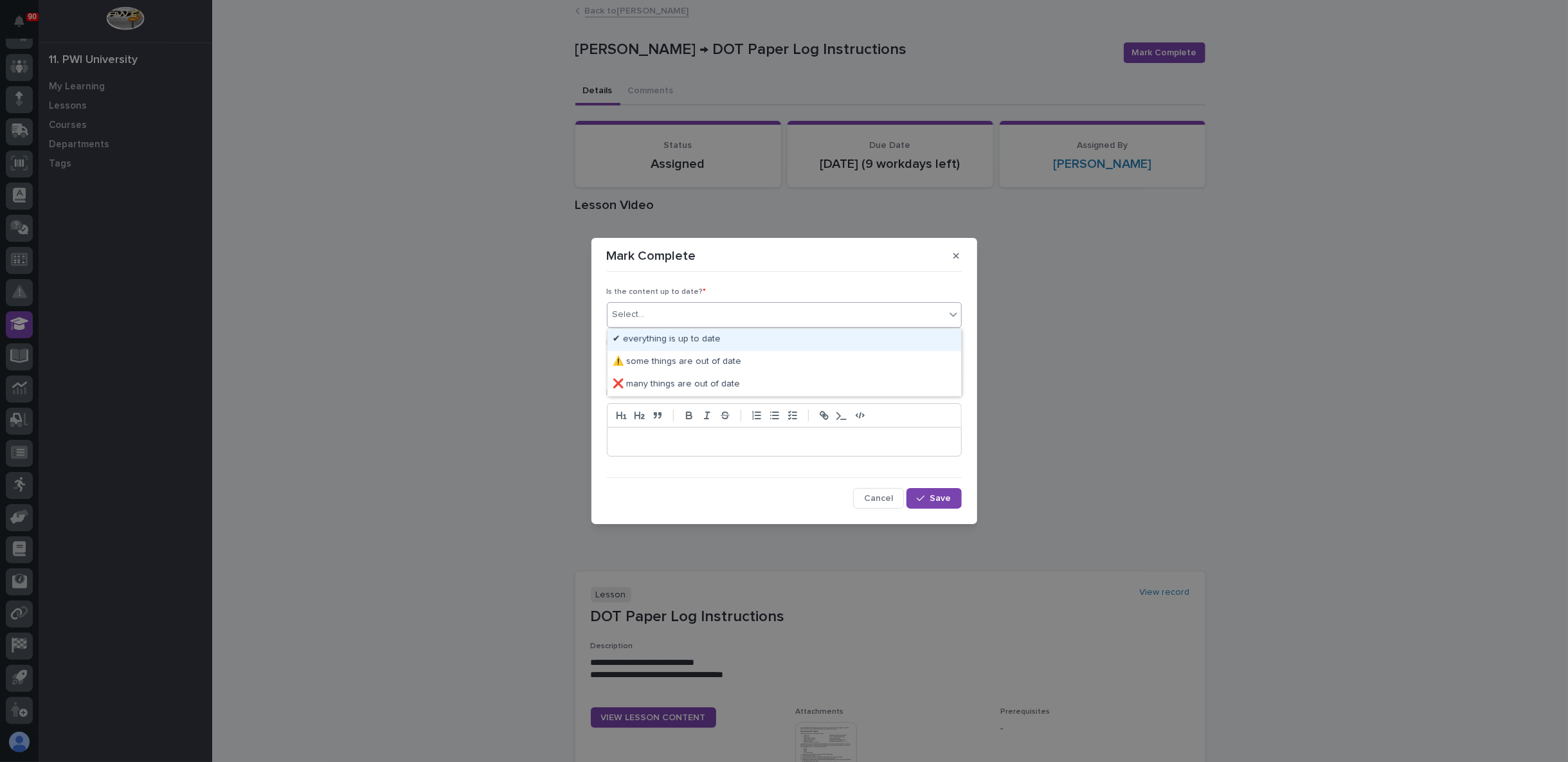
click at [786, 308] on div "Select..." at bounding box center [776, 315] width 338 height 21
click at [745, 342] on div "✔ everything is up to date" at bounding box center [784, 340] width 354 height 23
click at [711, 366] on div "Select..." at bounding box center [776, 366] width 338 height 21
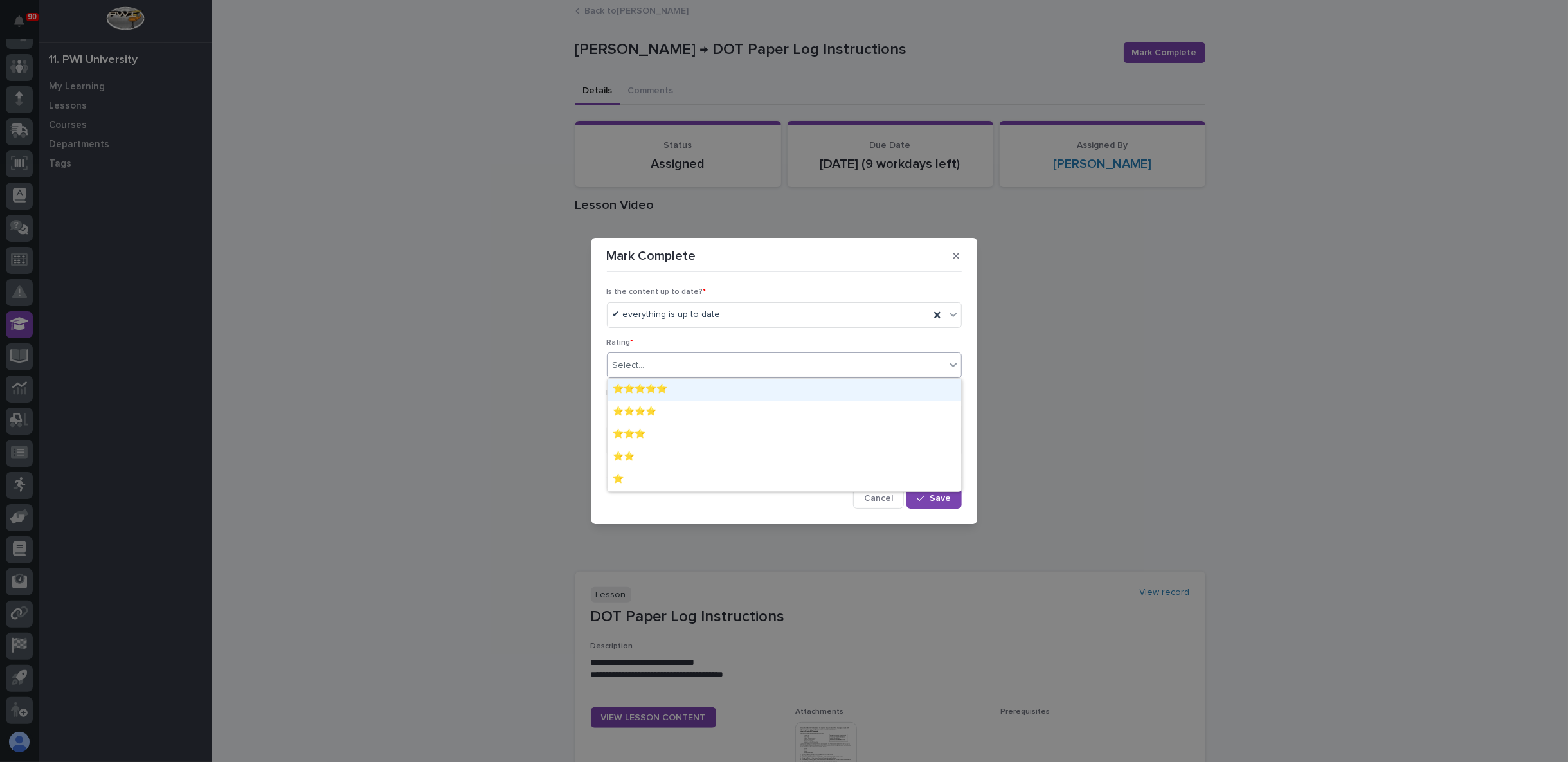
click at [698, 392] on div "⭐⭐⭐⭐⭐" at bounding box center [784, 390] width 354 height 23
click at [706, 365] on div "⭐⭐⭐⭐⭐" at bounding box center [768, 366] width 322 height 21
click at [648, 413] on div "⭐⭐⭐⭐" at bounding box center [784, 413] width 354 height 23
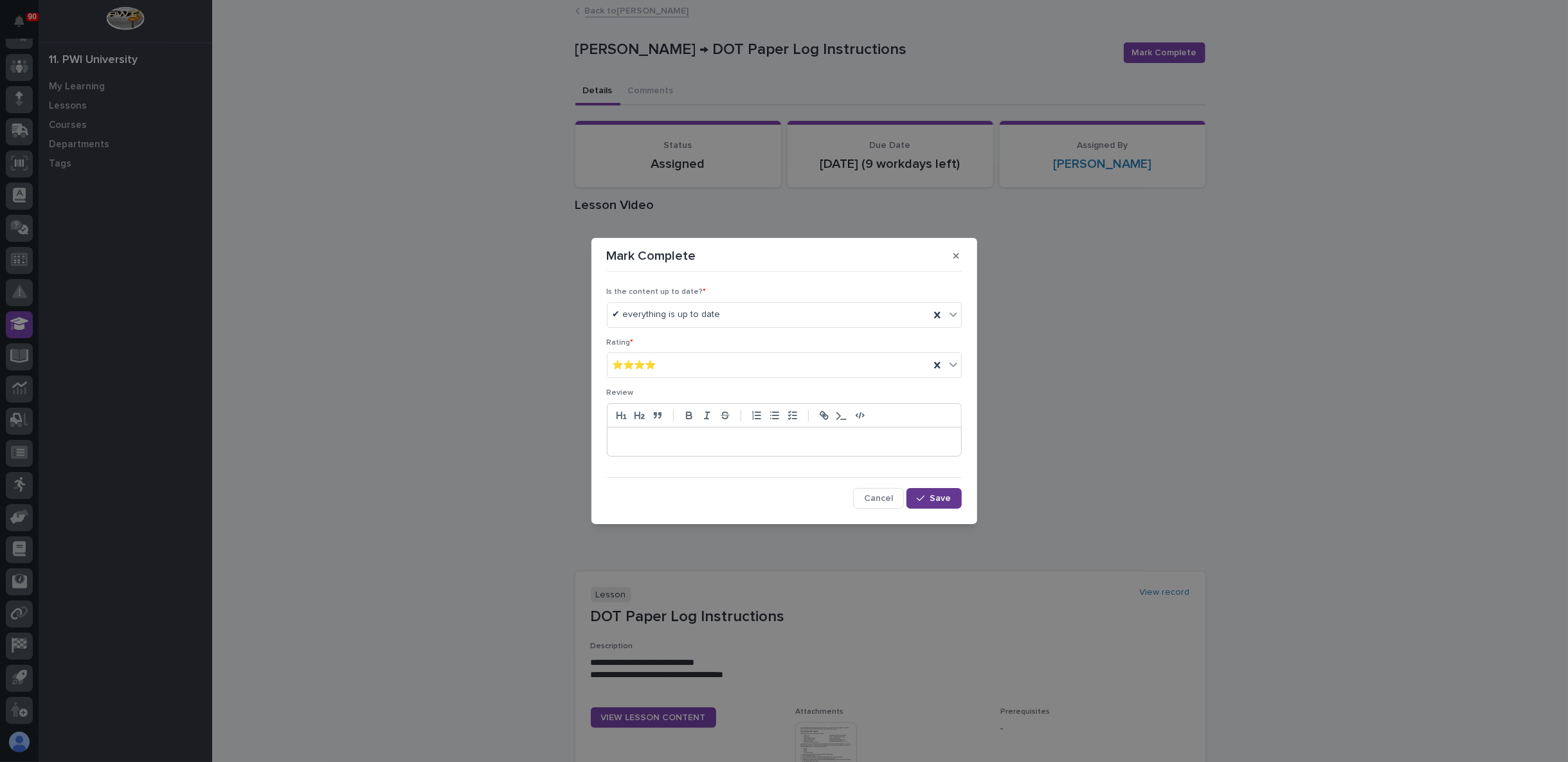
click at [940, 495] on span "Save" at bounding box center [940, 498] width 21 height 9
drag, startPoint x: 127, startPoint y: 508, endPoint x: 30, endPoint y: 524, distance: 98.3
drag, startPoint x: 30, startPoint y: 524, endPoint x: 383, endPoint y: 408, distance: 371.6
click at [383, 408] on div "Mark Complete Is the content up to date? * ✔ everything is up to date Rating * …" at bounding box center [784, 381] width 1568 height 762
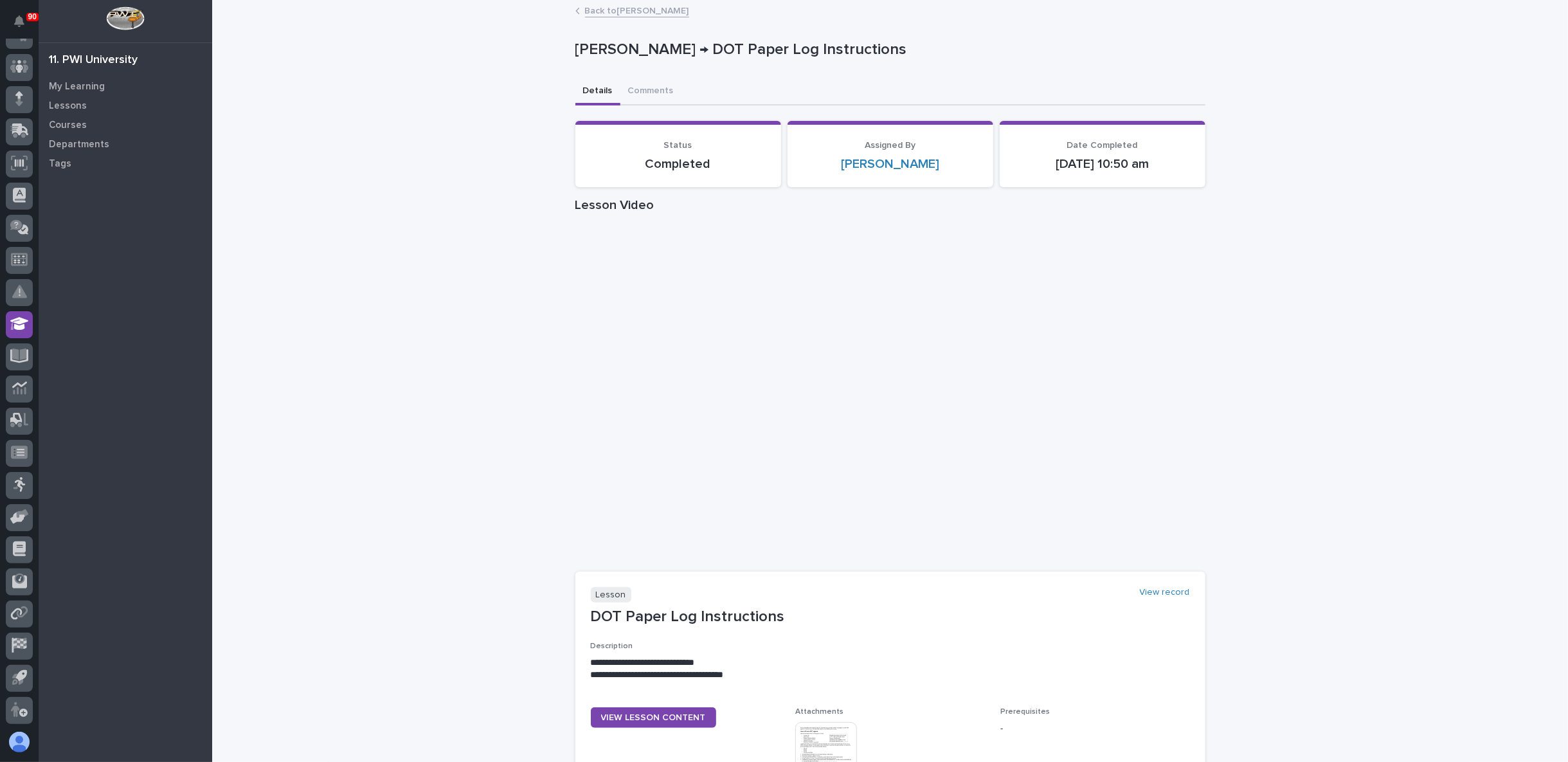
click at [651, 12] on link "Back to Ken Overmyer" at bounding box center [637, 10] width 104 height 15
